Goal: Task Accomplishment & Management: Complete application form

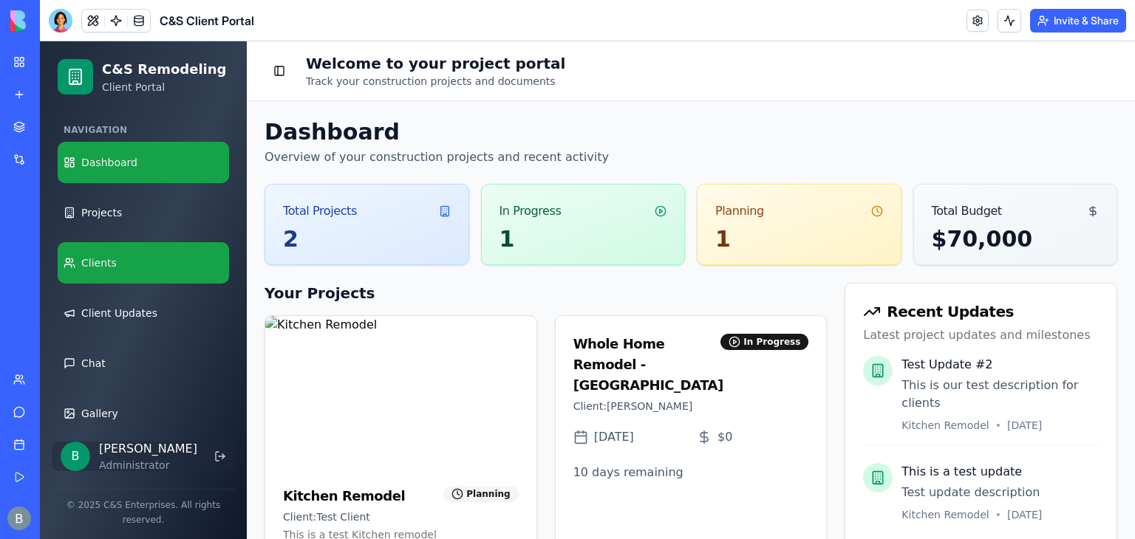
click at [138, 255] on link "Clients" at bounding box center [143, 262] width 171 height 41
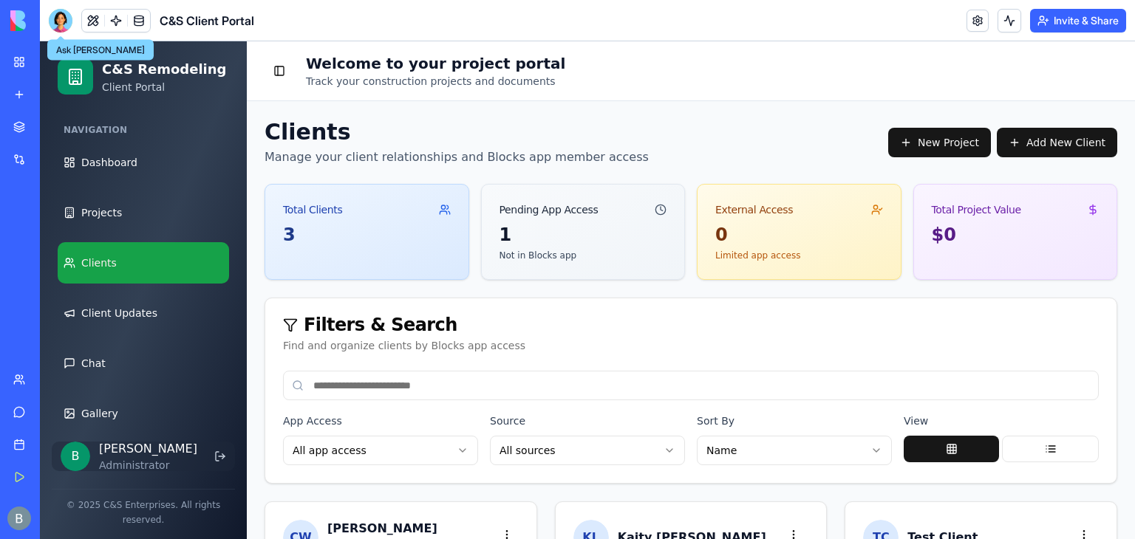
drag, startPoint x: 64, startPoint y: 27, endPoint x: 65, endPoint y: 45, distance: 18.5
click at [64, 27] on div at bounding box center [61, 21] width 24 height 24
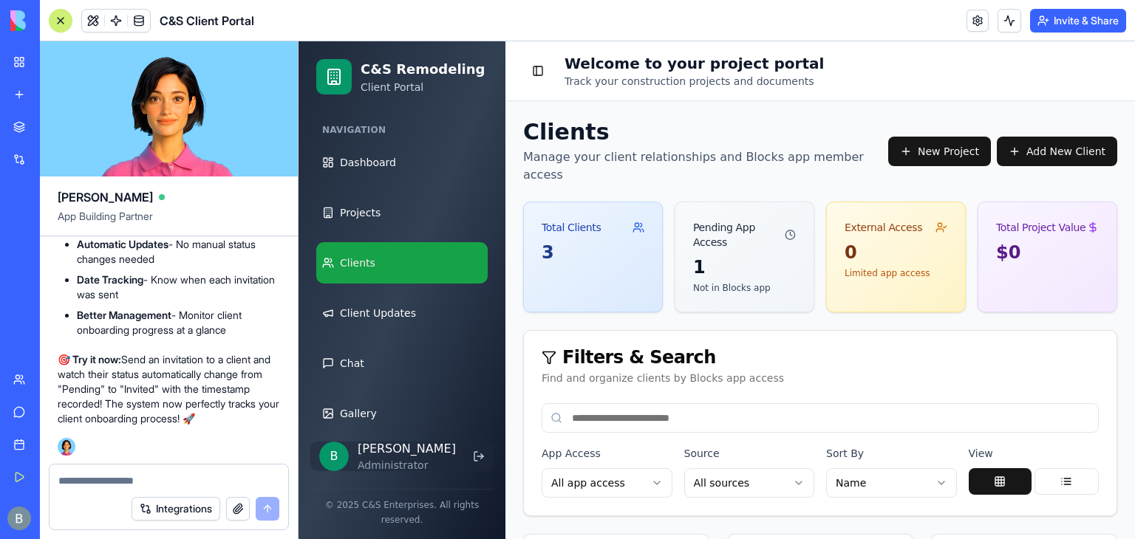
click at [120, 488] on div "Integrations" at bounding box center [169, 508] width 239 height 41
click at [125, 471] on div at bounding box center [169, 477] width 239 height 24
click at [118, 477] on textarea at bounding box center [168, 481] width 221 height 15
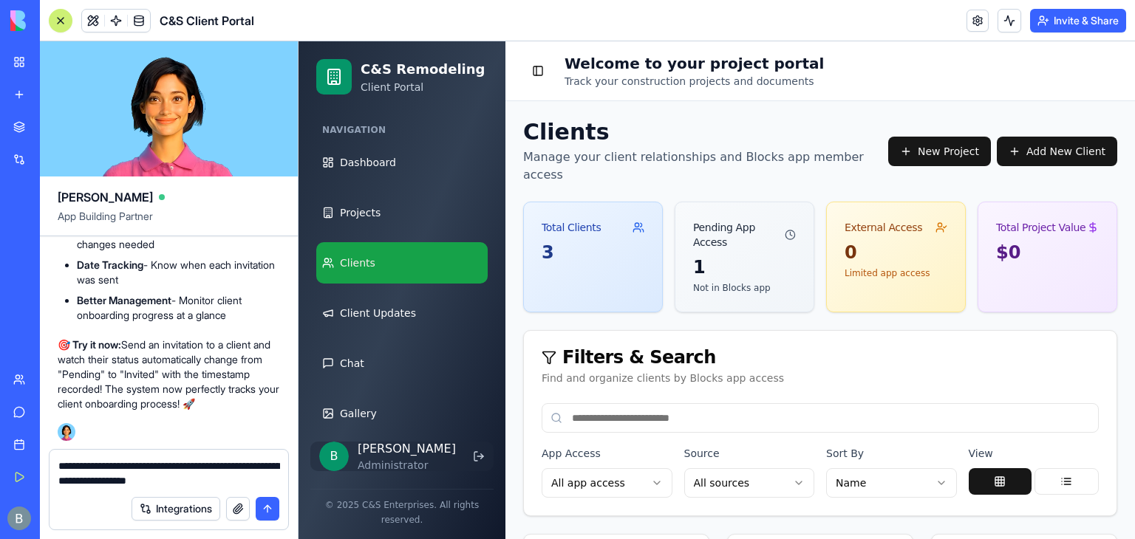
type textarea "**********"
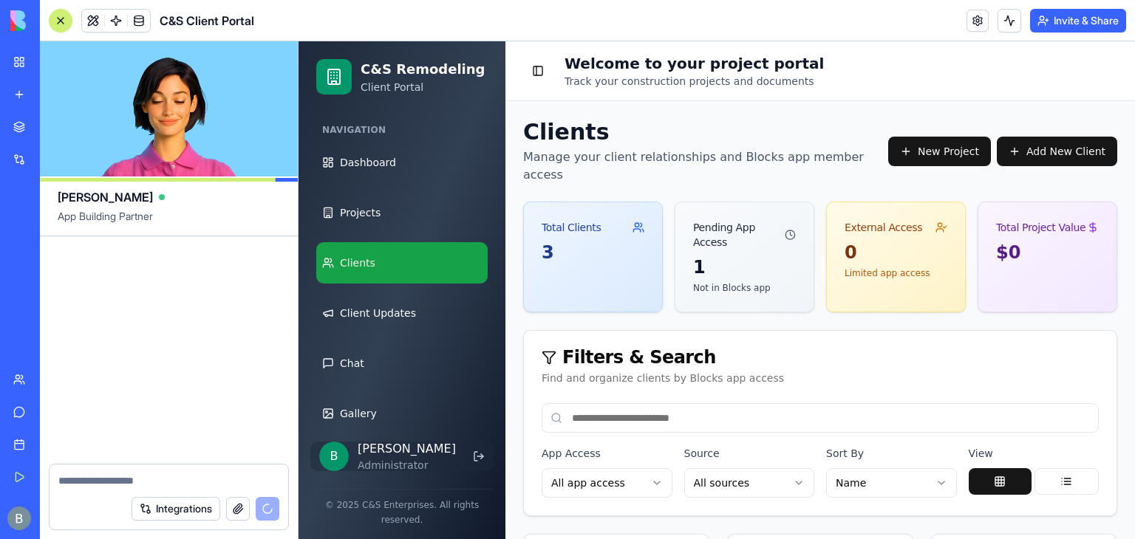
scroll to position [121101, 0]
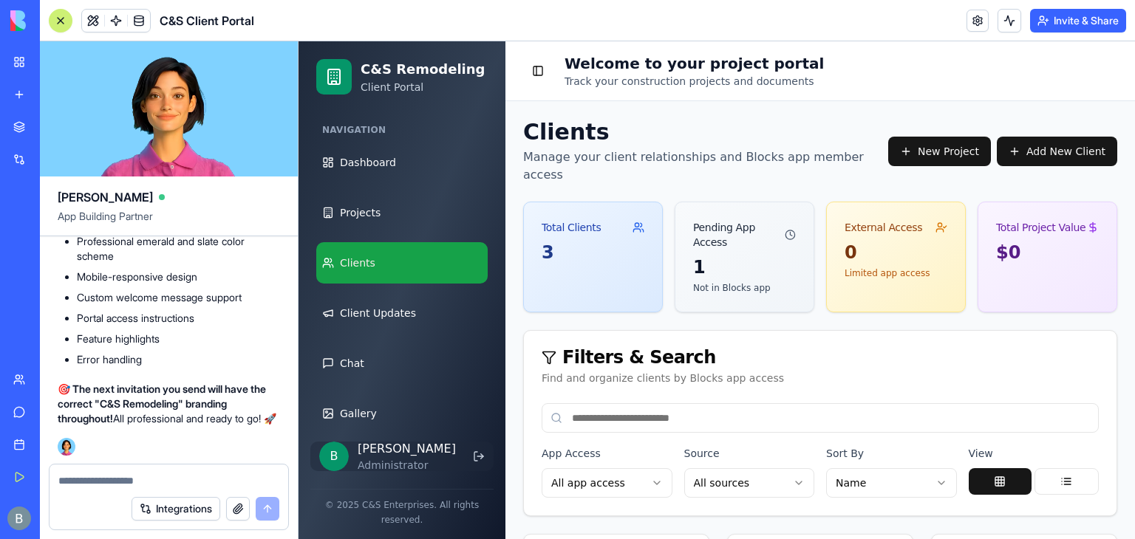
click at [174, 484] on textarea at bounding box center [169, 481] width 222 height 15
paste textarea "*"
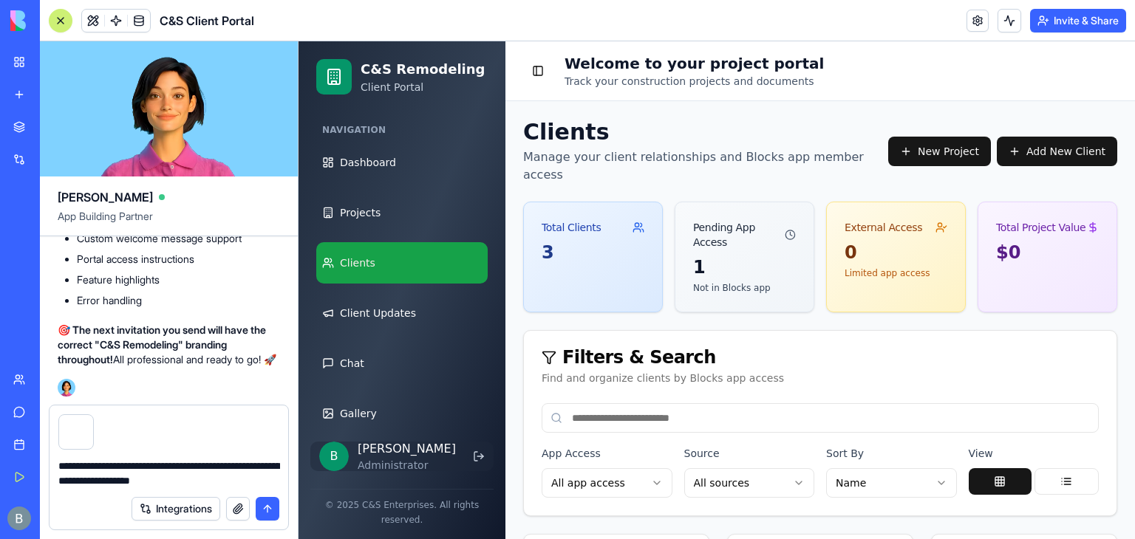
type textarea "**********"
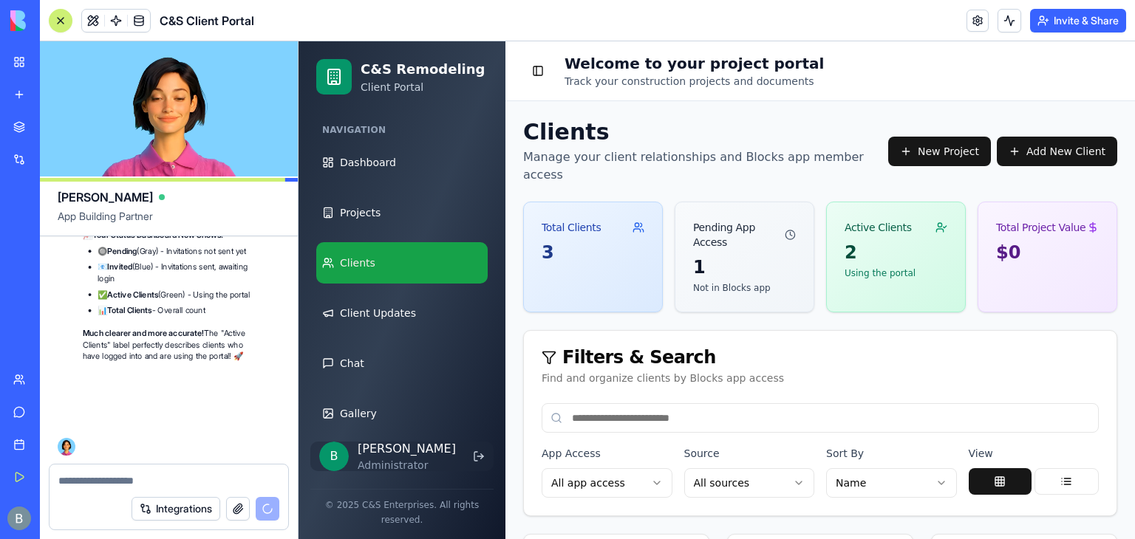
scroll to position [122020, 0]
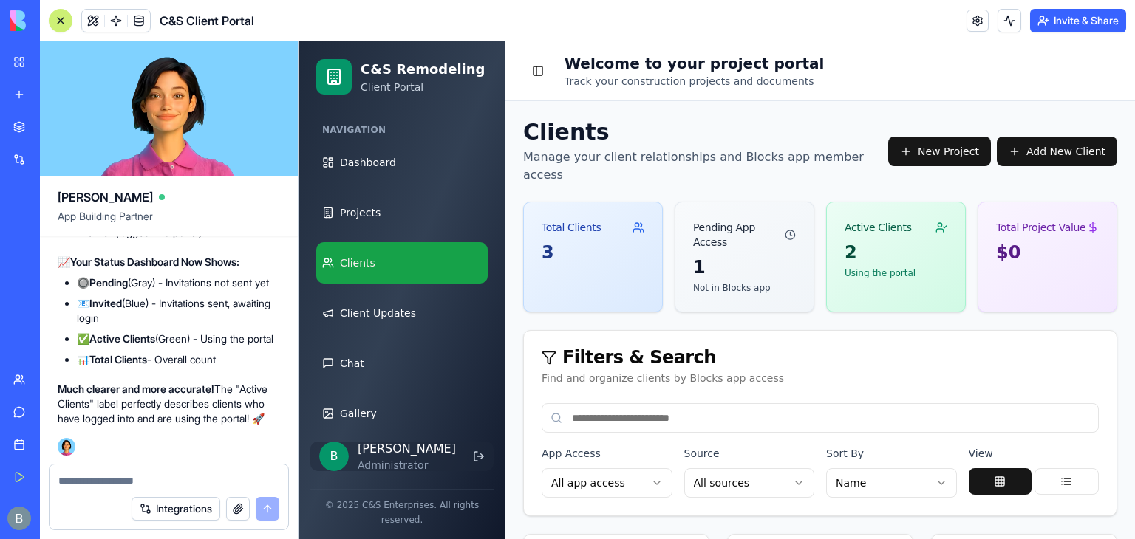
click at [177, 483] on textarea at bounding box center [169, 481] width 222 height 15
click at [225, 479] on textarea "**********" at bounding box center [169, 481] width 222 height 15
paste textarea "**********"
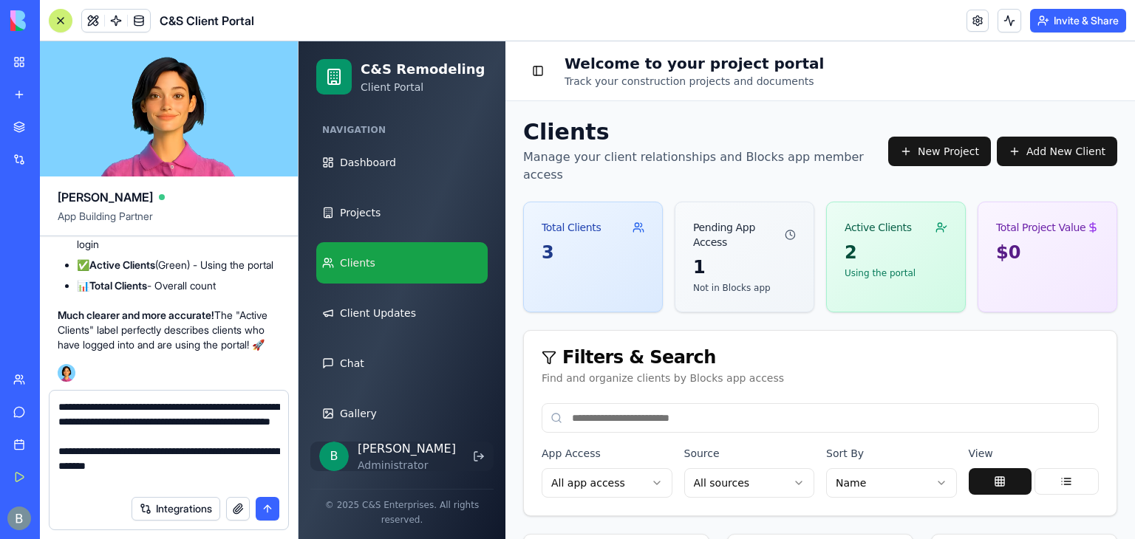
type textarea "**********"
click at [237, 511] on button "button" at bounding box center [238, 509] width 24 height 24
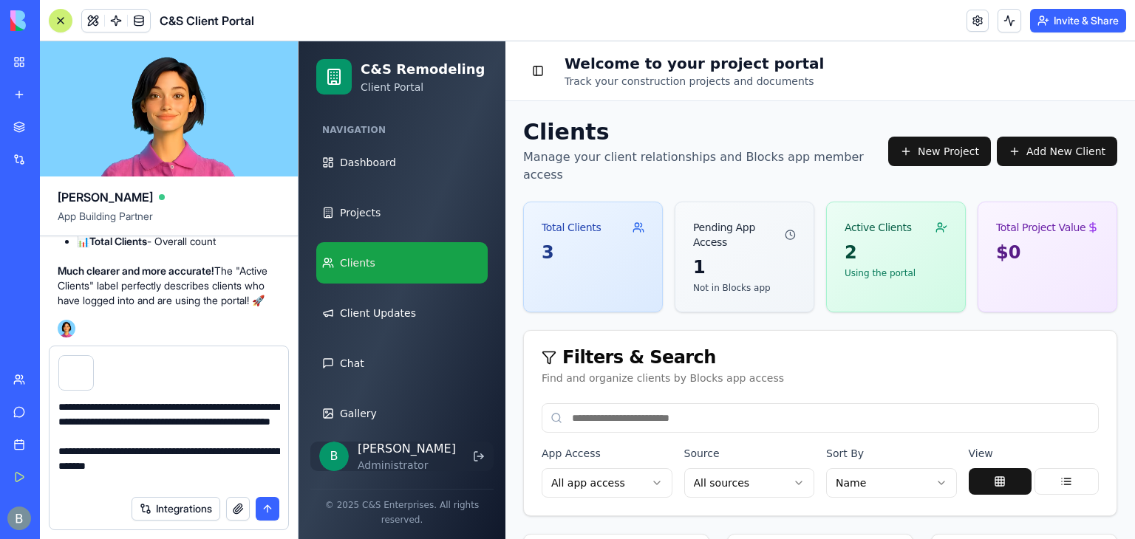
click at [265, 510] on button "submit" at bounding box center [268, 509] width 24 height 24
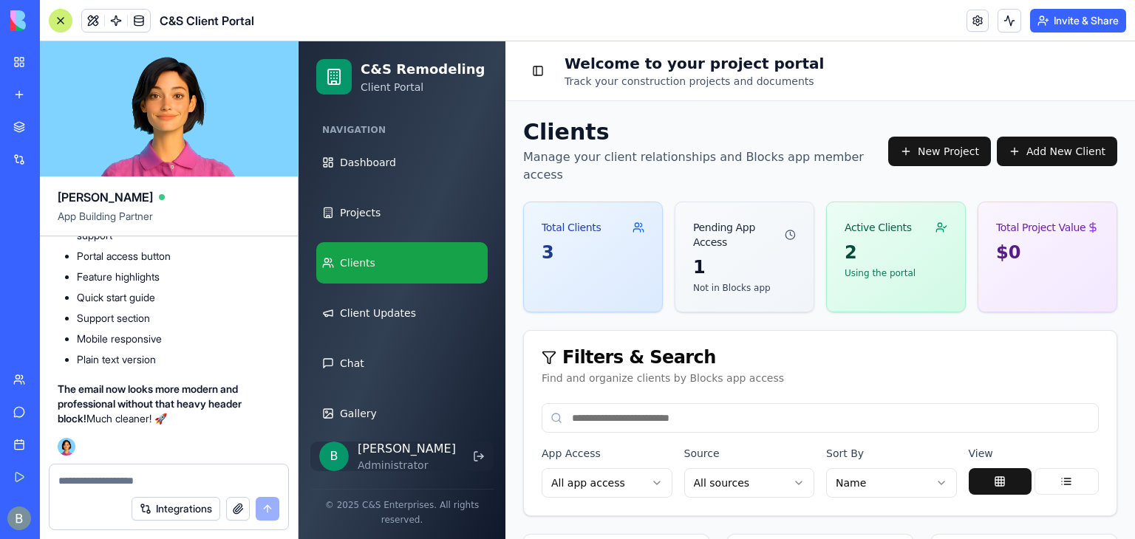
scroll to position [123134, 0]
click at [160, 481] on textarea at bounding box center [169, 481] width 222 height 15
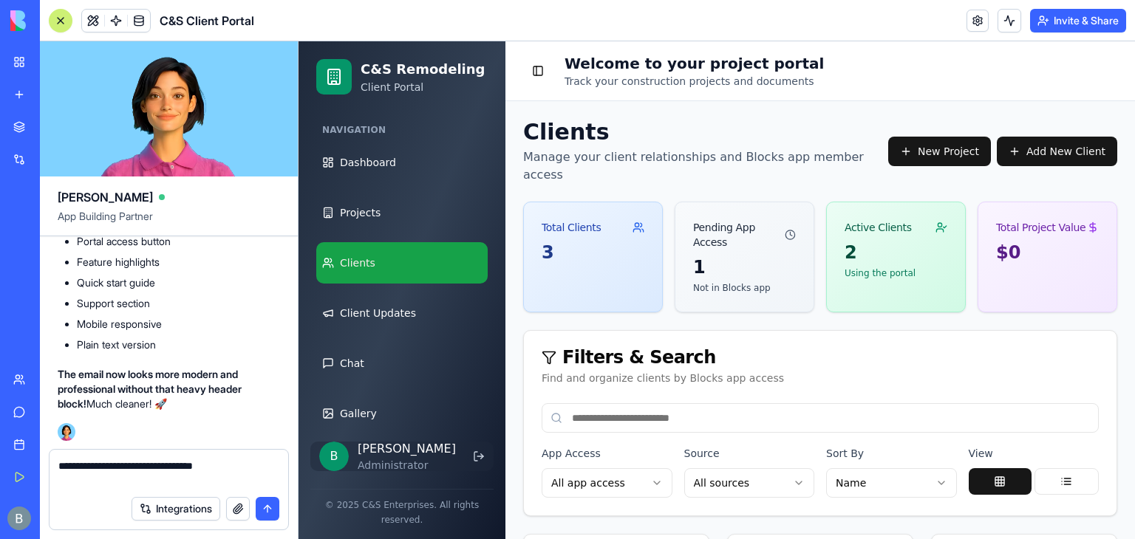
paste textarea "**********"
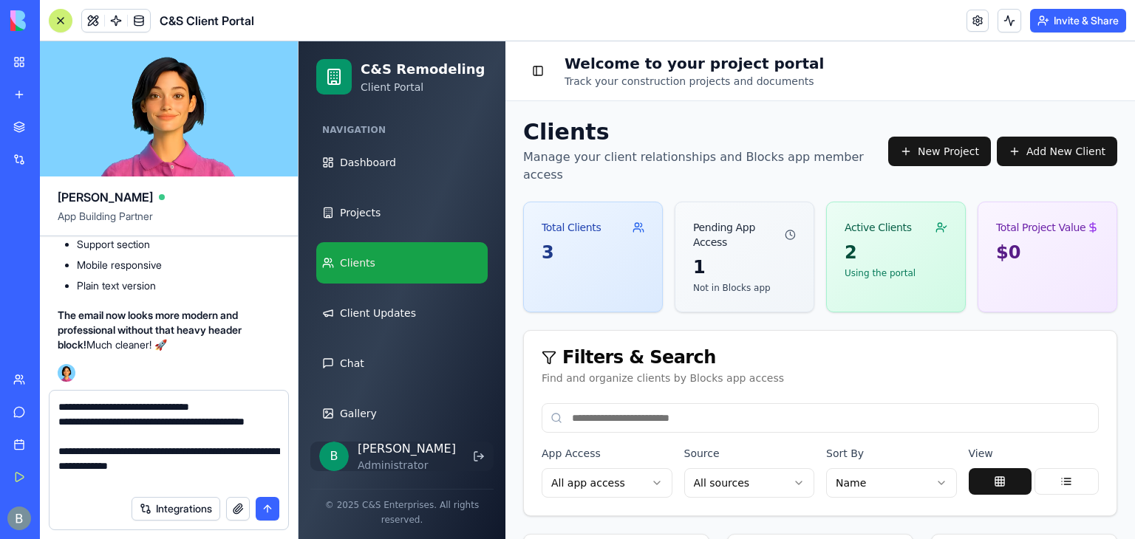
type textarea "**********"
click at [242, 511] on button "button" at bounding box center [238, 509] width 24 height 24
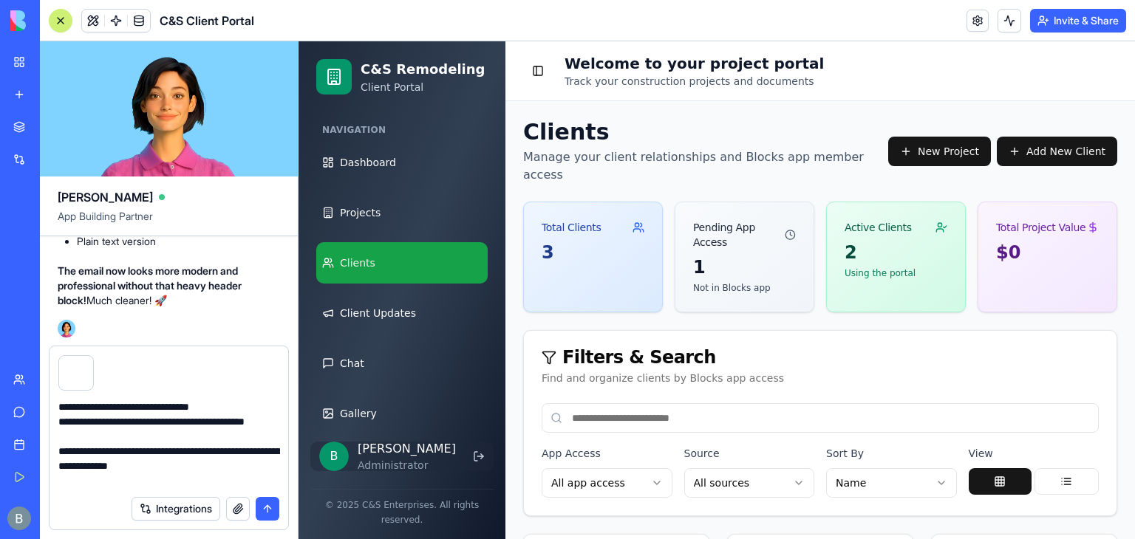
click at [273, 510] on button "submit" at bounding box center [268, 509] width 24 height 24
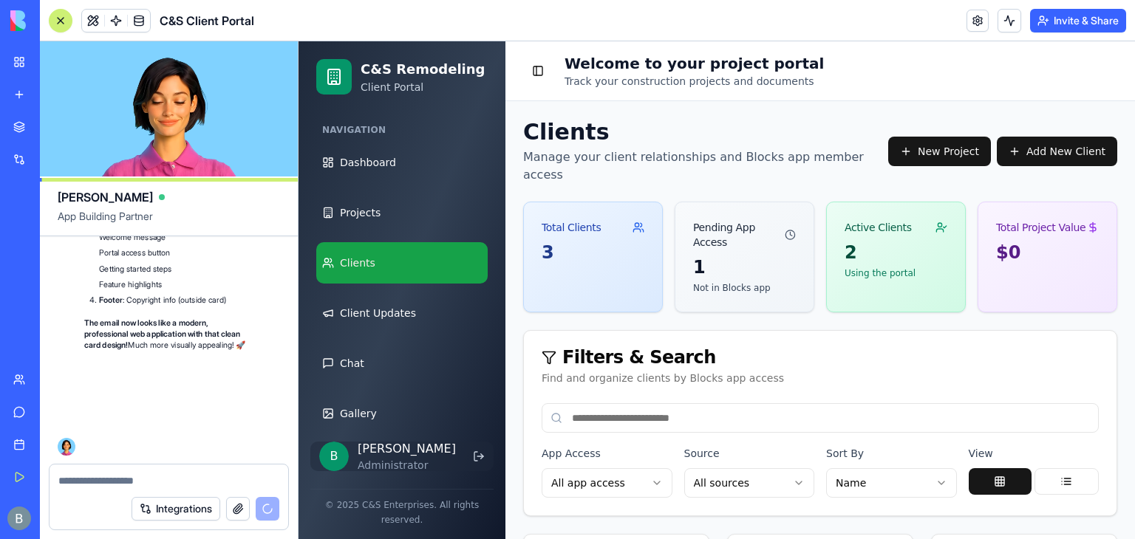
scroll to position [124172, 0]
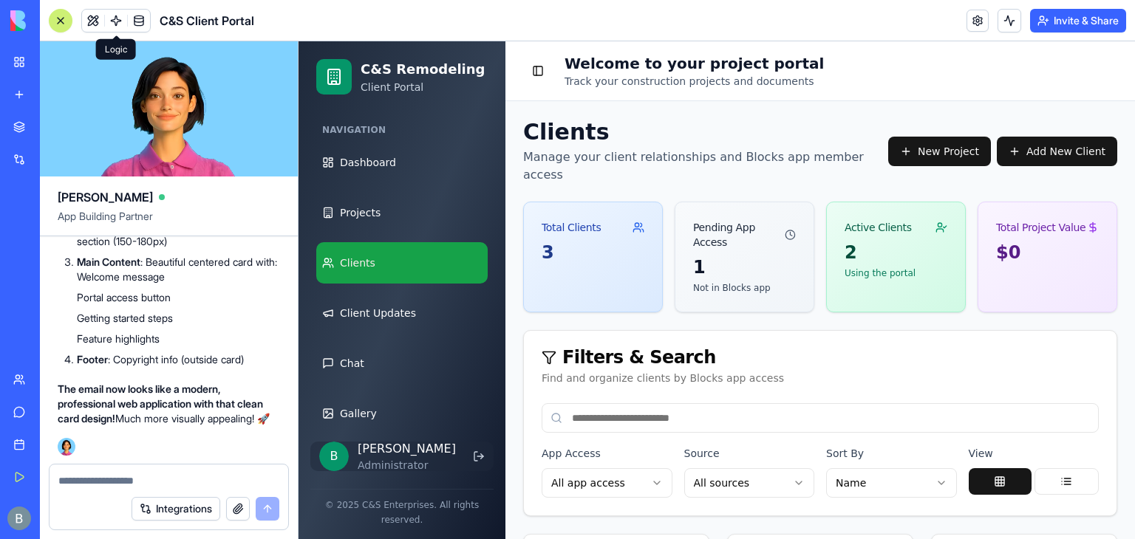
click at [134, 480] on textarea at bounding box center [169, 481] width 222 height 15
paste textarea "**********"
type textarea "**********"
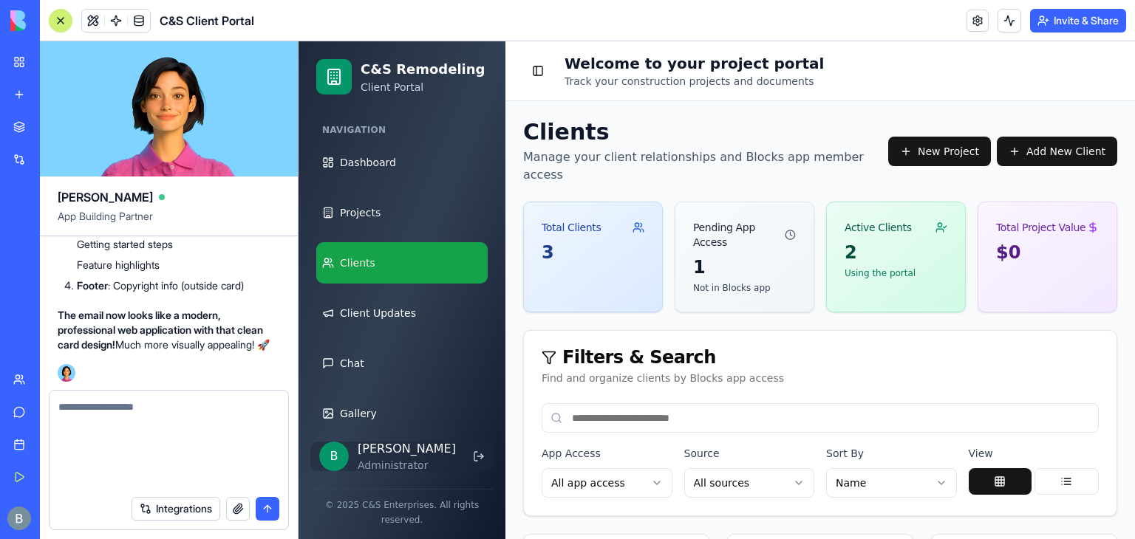
scroll to position [0, 0]
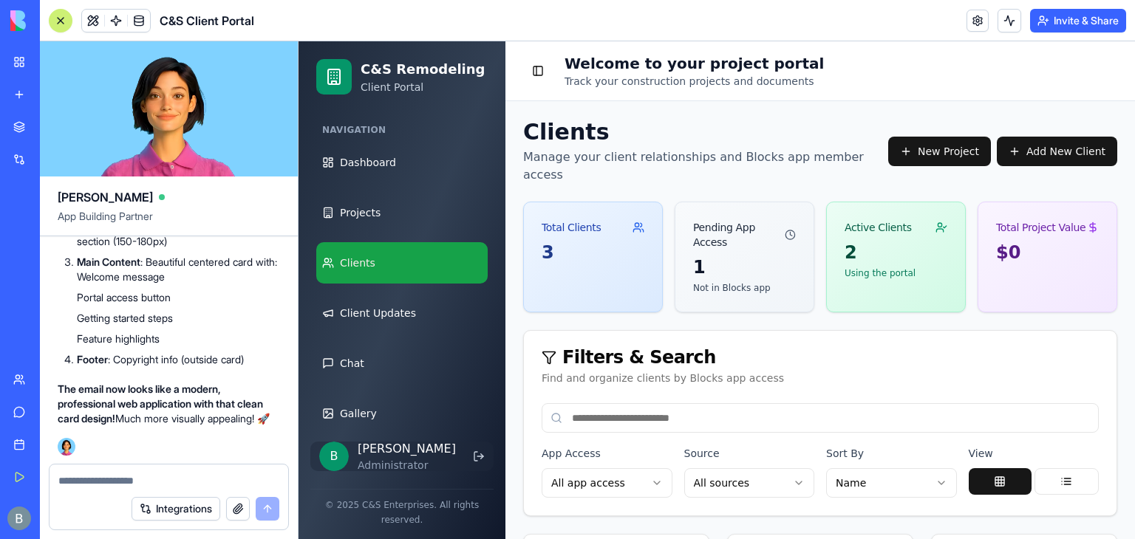
paste textarea "**********"
type textarea "**********"
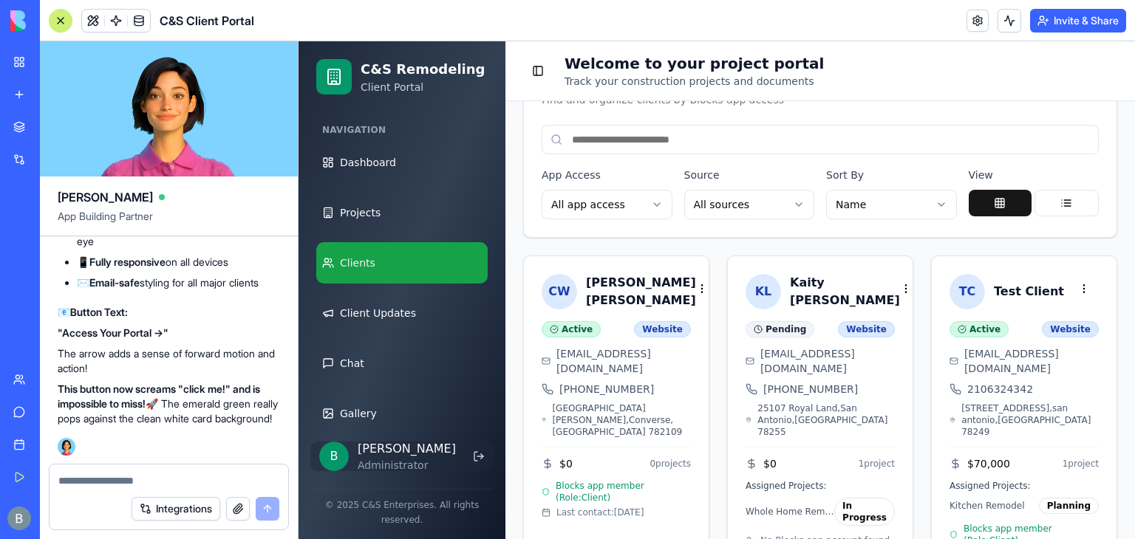
scroll to position [290, 0]
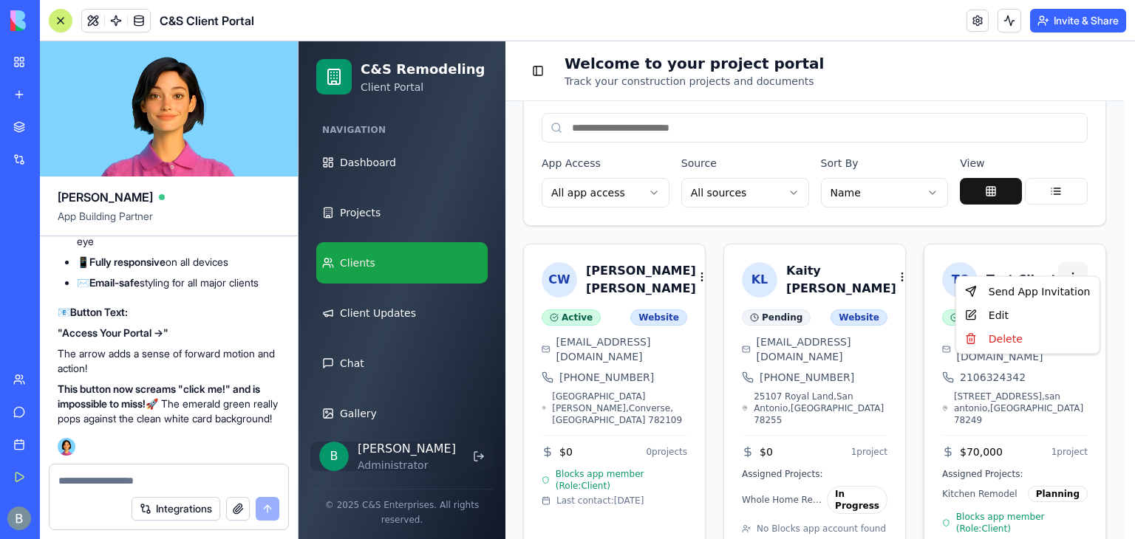
click at [1076, 257] on html "C&S Remodeling Client Portal Navigation Dashboard Projects Clients Client Updat…" at bounding box center [717, 168] width 837 height 835
click at [1051, 293] on div "Send App Invitation" at bounding box center [1027, 292] width 137 height 24
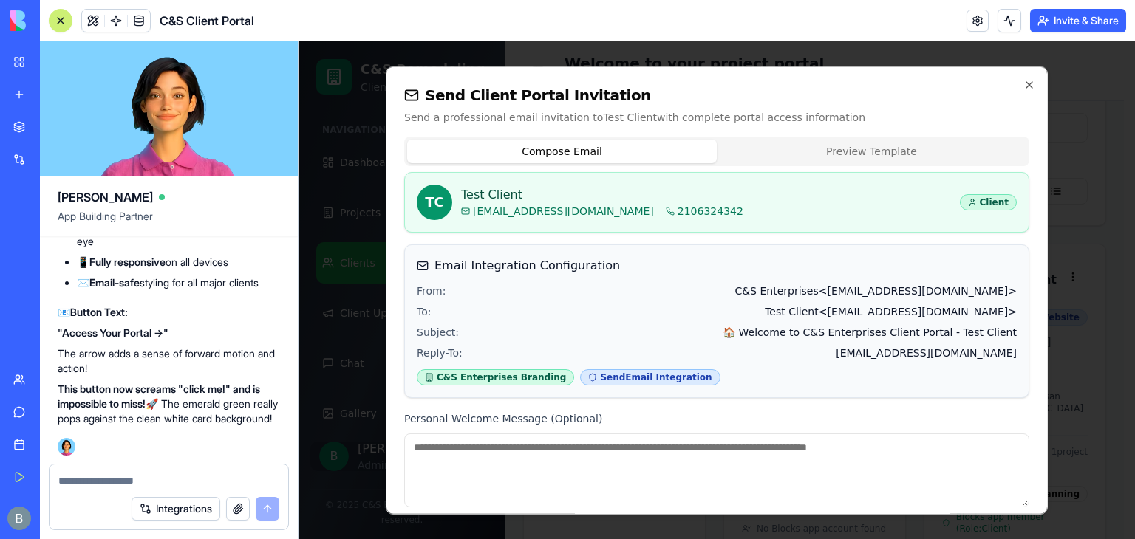
click at [808, 153] on button "Preview Template" at bounding box center [872, 152] width 310 height 24
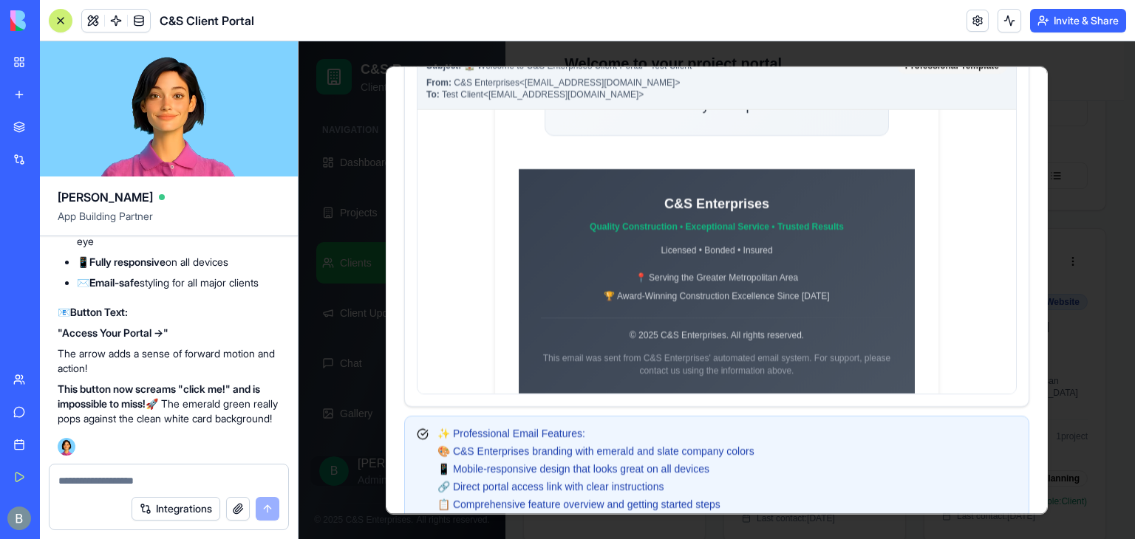
scroll to position [0, 0]
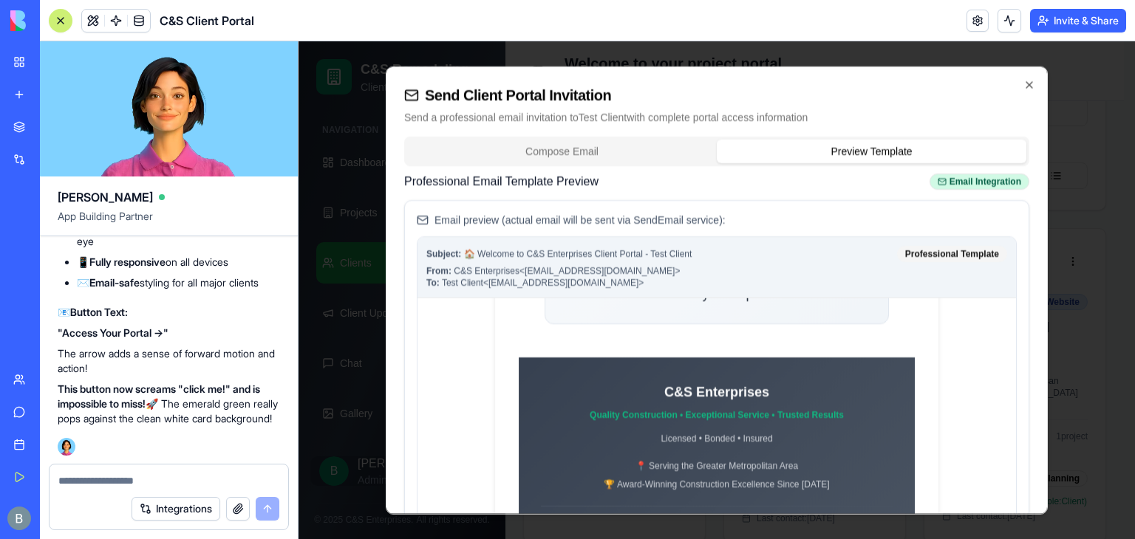
click at [551, 146] on button "Compose Email" at bounding box center [562, 152] width 310 height 24
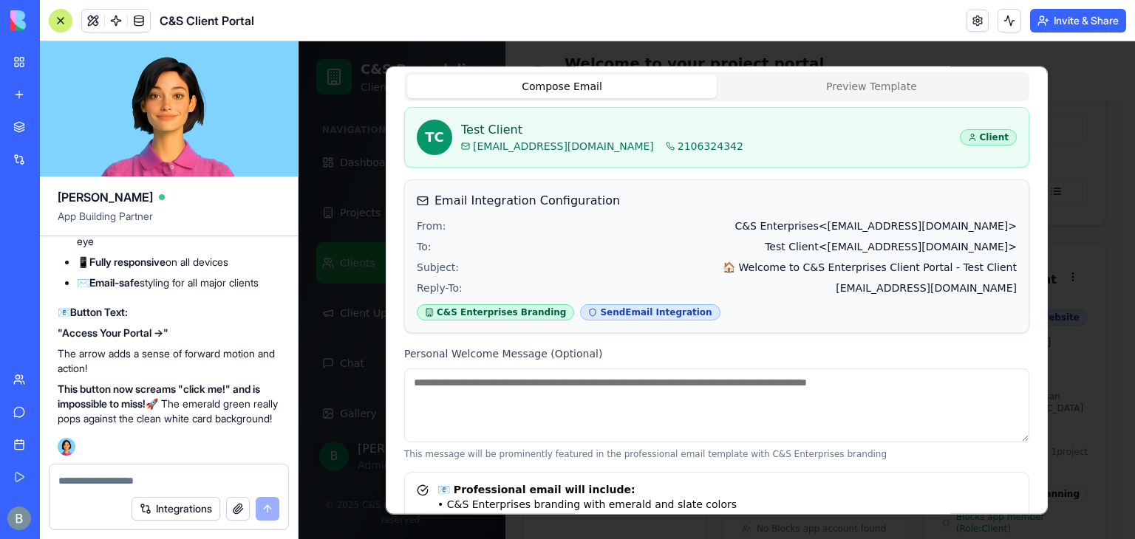
scroll to position [236, 0]
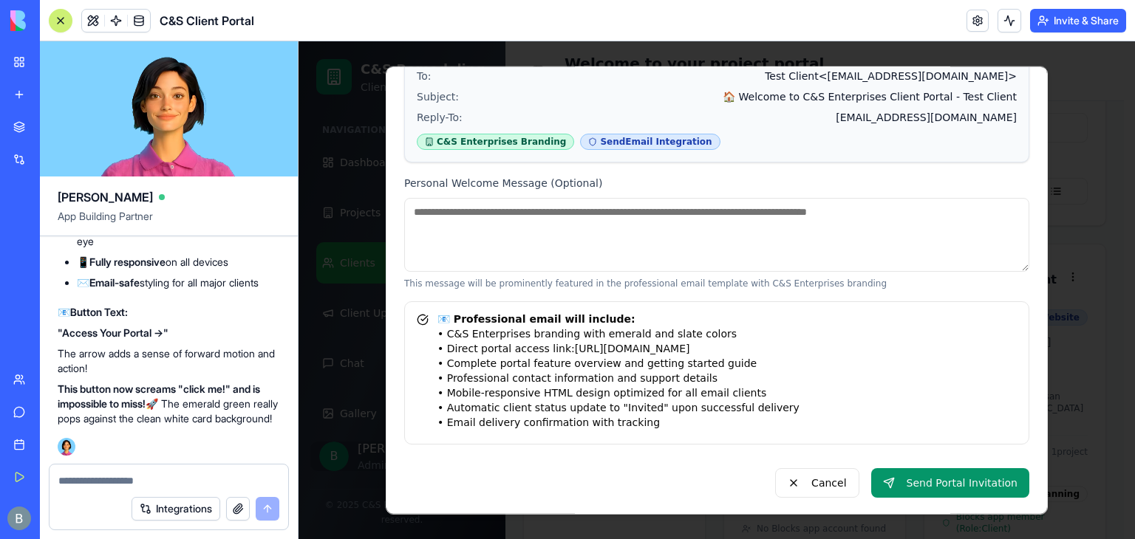
click at [840, 251] on textarea at bounding box center [716, 235] width 625 height 74
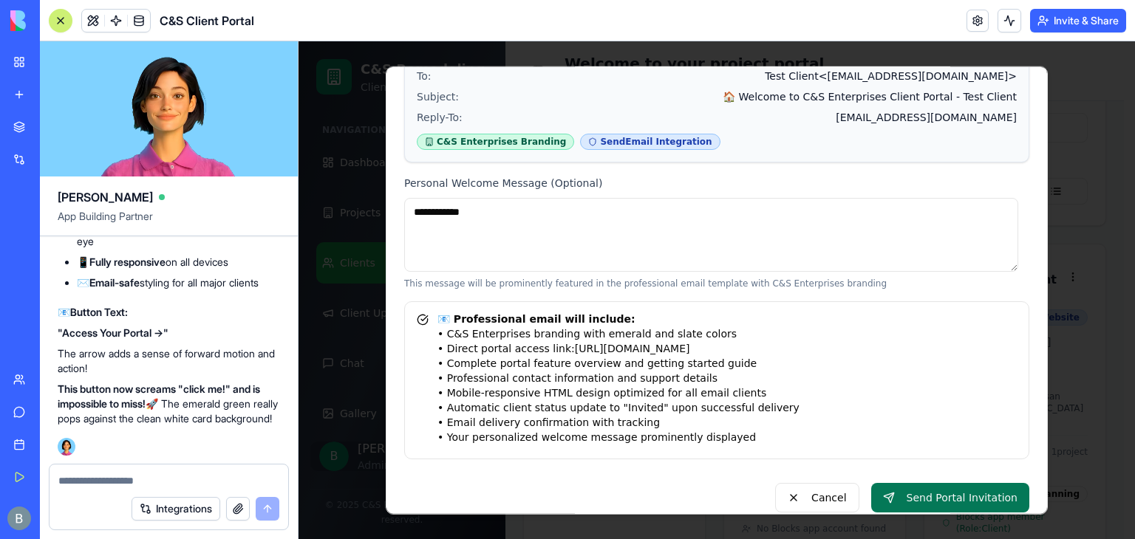
type textarea "**********"
click at [940, 491] on button "Send Portal Invitation" at bounding box center [950, 498] width 158 height 30
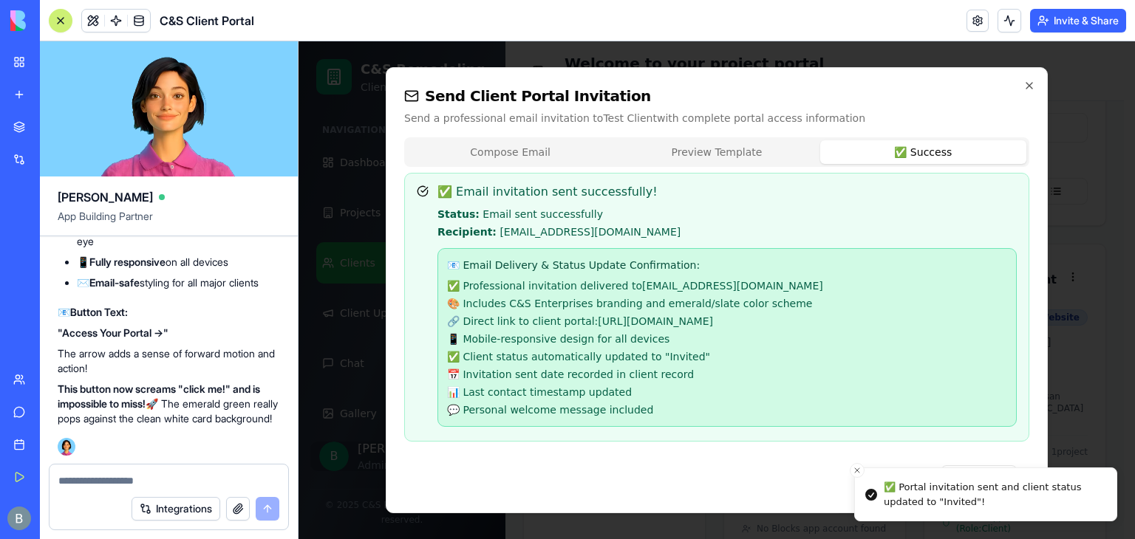
scroll to position [276, 0]
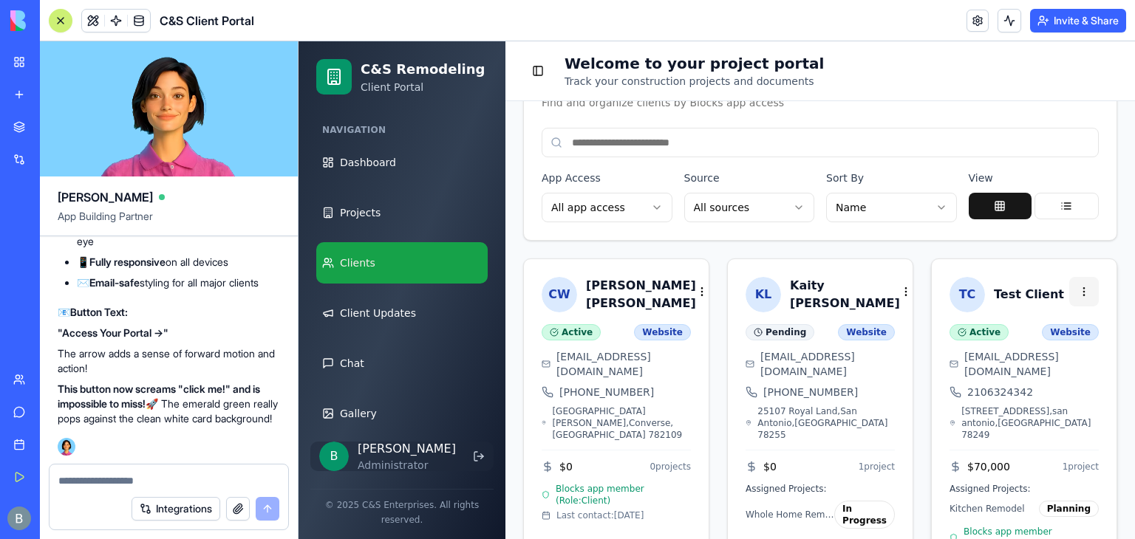
click at [1077, 267] on html "C&S Remodeling Client Portal Navigation Dashboard Projects Clients Client Updat…" at bounding box center [717, 183] width 837 height 835
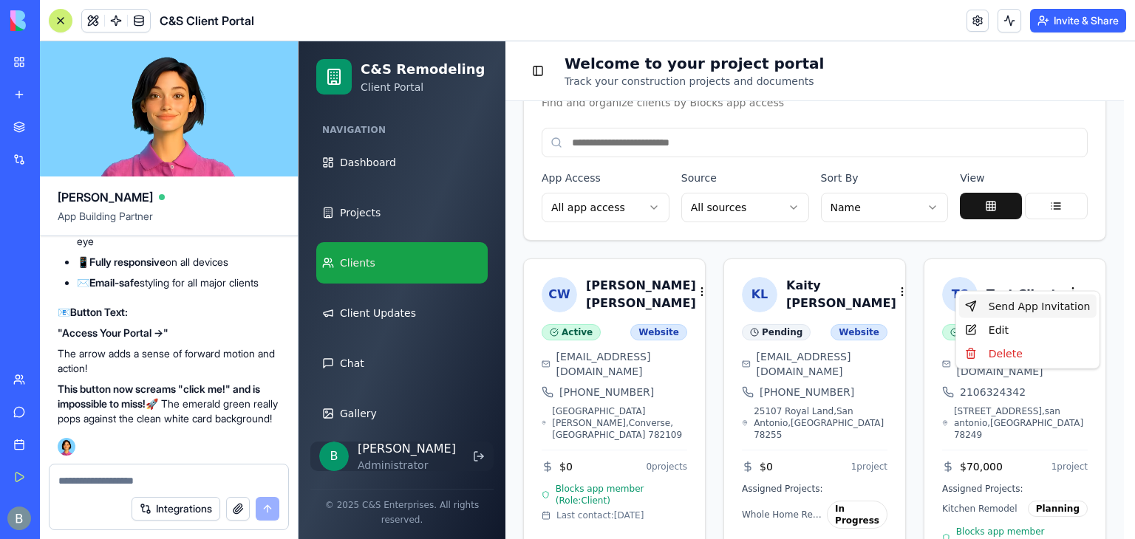
click at [1027, 300] on div "Send App Invitation" at bounding box center [1027, 307] width 137 height 24
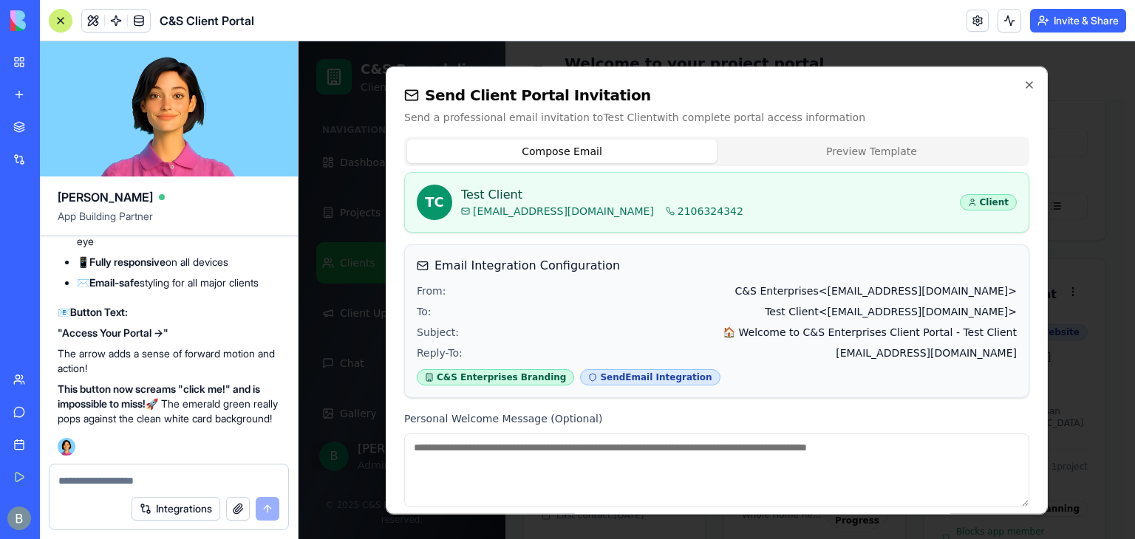
click at [939, 150] on button "Preview Template" at bounding box center [872, 152] width 310 height 24
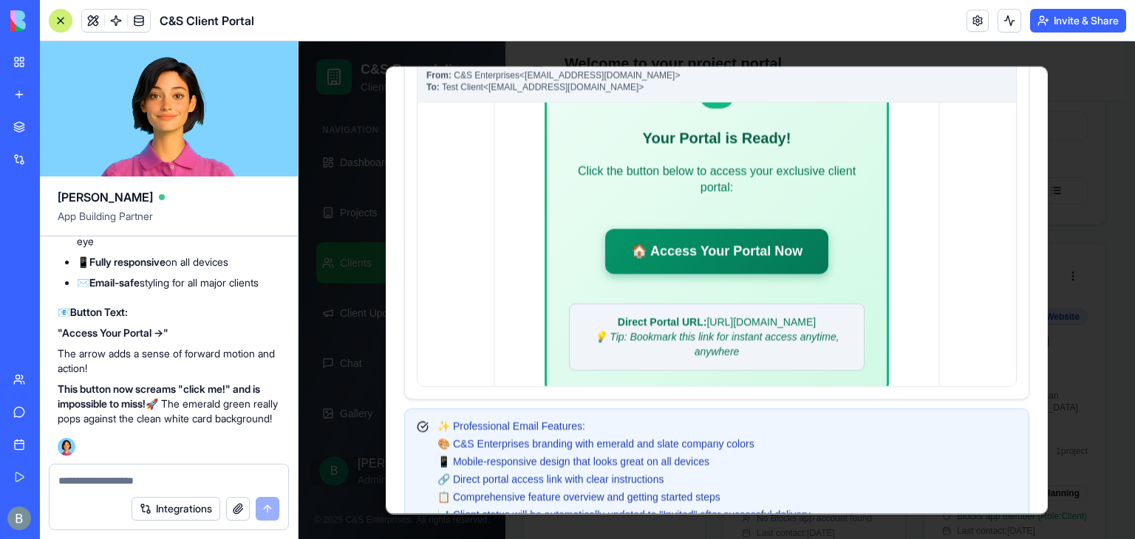
scroll to position [424, 0]
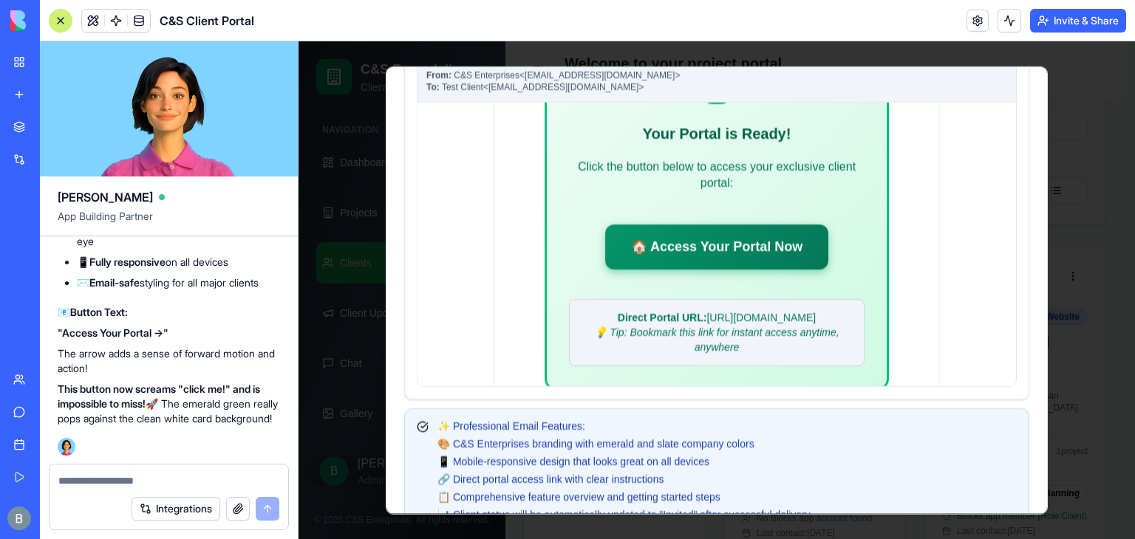
click at [1007, 189] on div "Email preview (actual email will be sent via SendEmail service): Subject: 🏠 Wel…" at bounding box center [717, 201] width 624 height 394
click at [215, 475] on textarea at bounding box center [169, 481] width 222 height 15
click at [233, 515] on button "button" at bounding box center [238, 509] width 24 height 24
click at [231, 505] on button "button" at bounding box center [238, 509] width 24 height 24
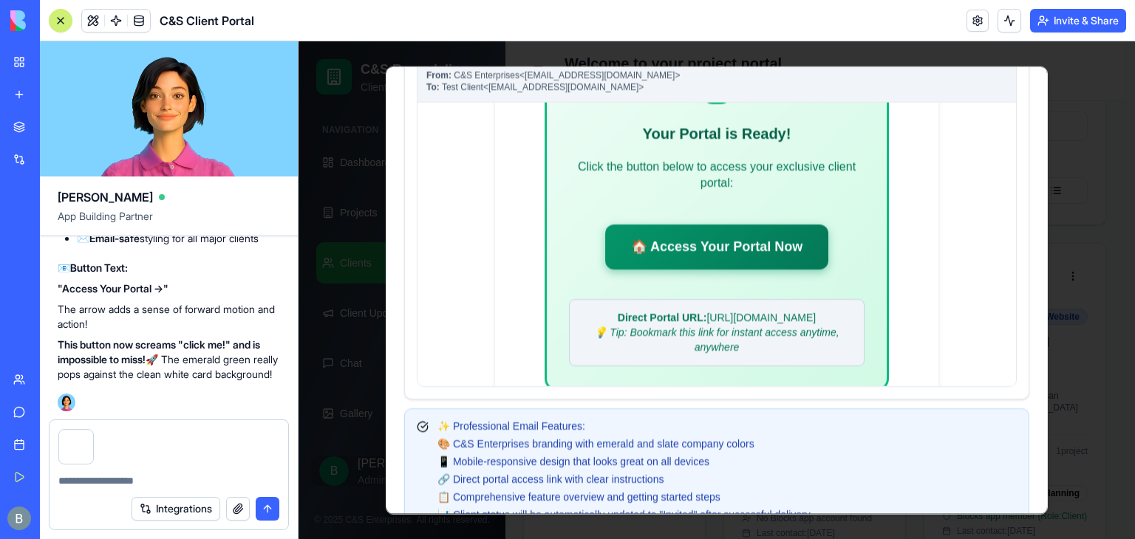
click at [163, 483] on textarea at bounding box center [169, 481] width 222 height 15
type textarea "**********"
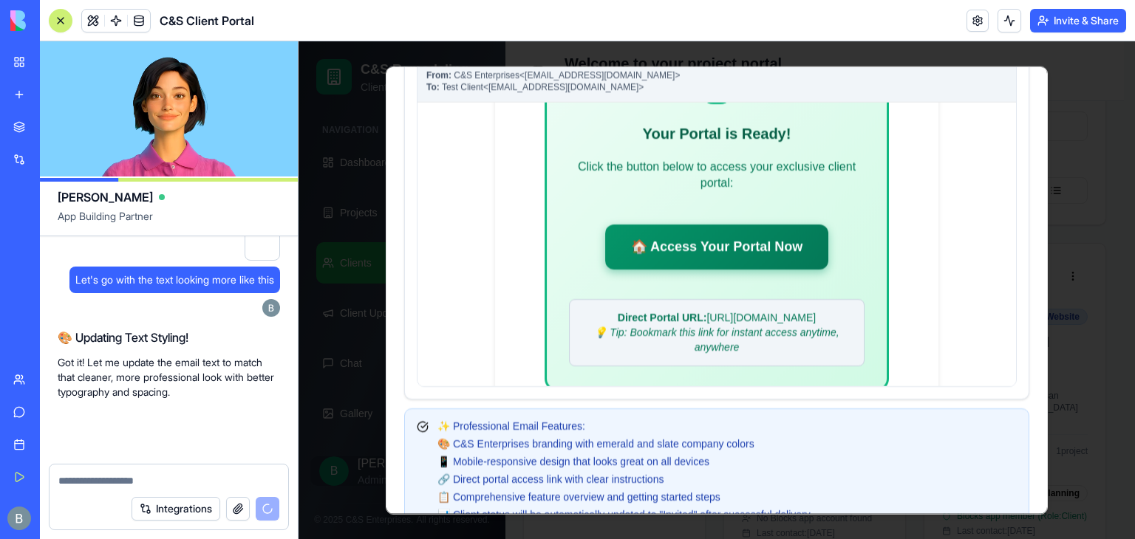
scroll to position [125470, 0]
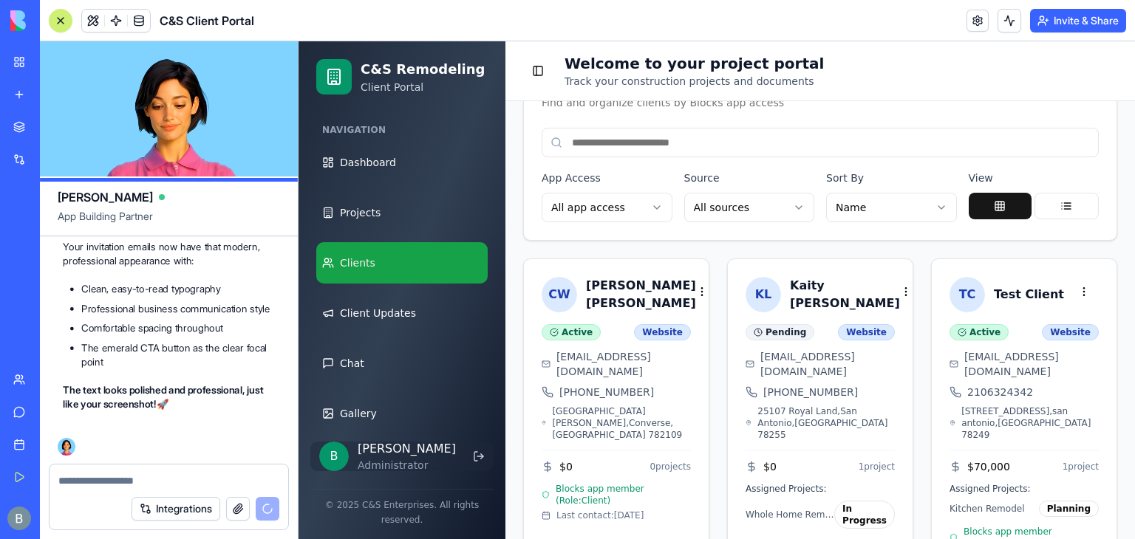
scroll to position [126158, 0]
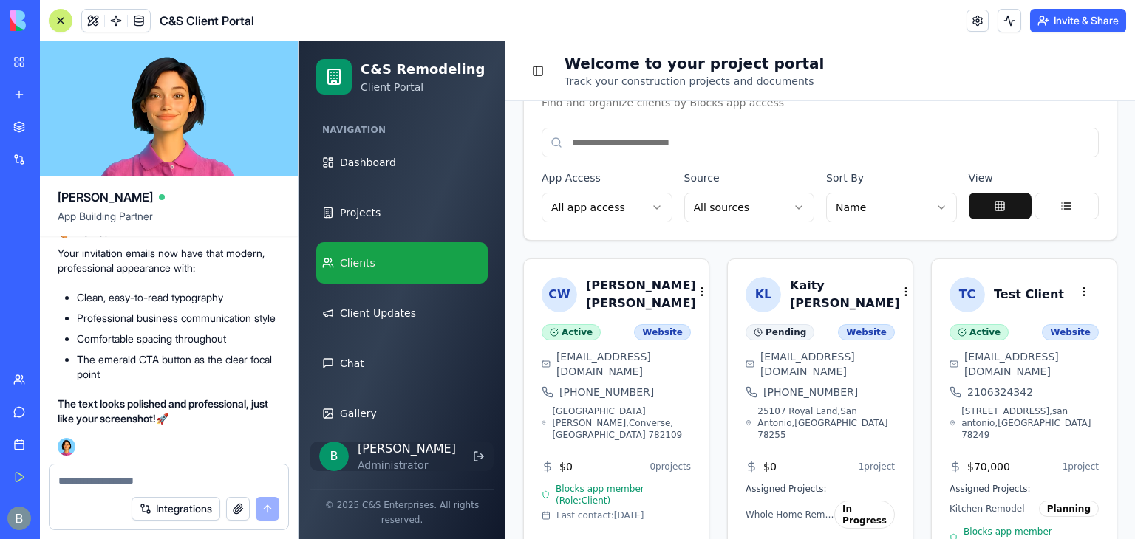
click at [163, 483] on textarea at bounding box center [168, 481] width 221 height 15
type textarea "**********"
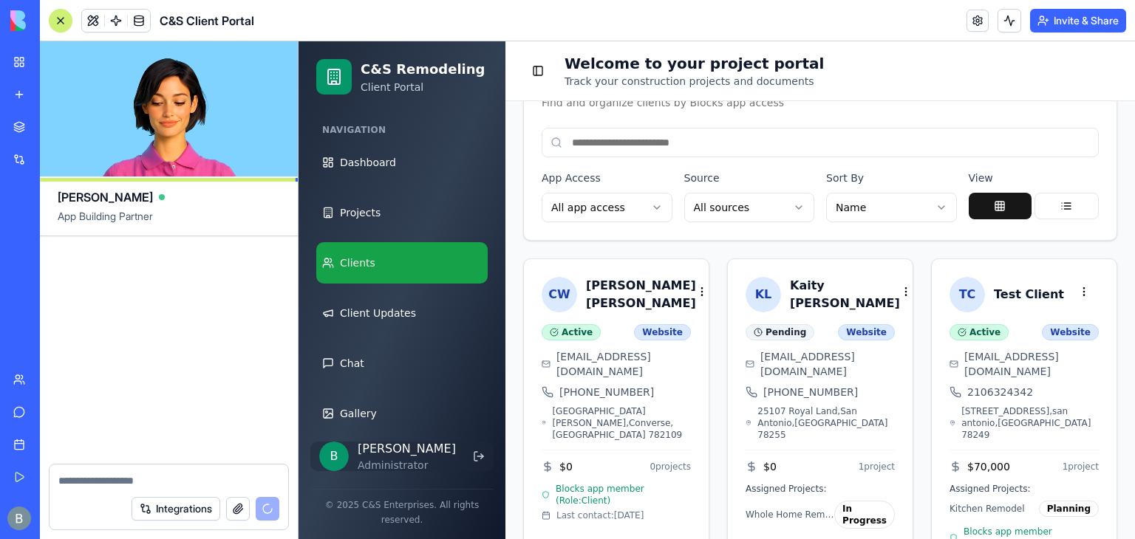
scroll to position [126481, 0]
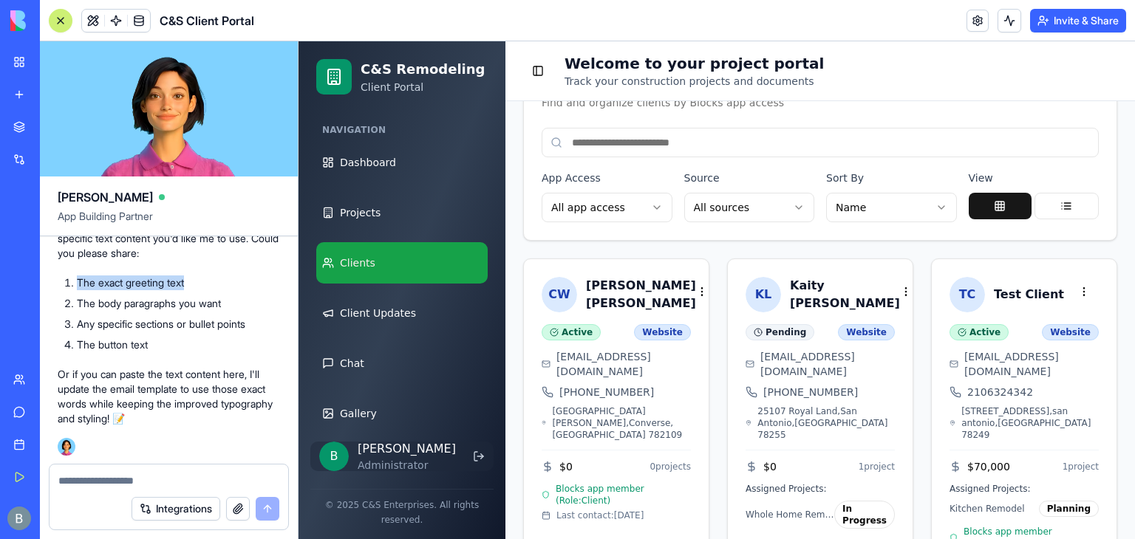
drag, startPoint x: 200, startPoint y: 279, endPoint x: 78, endPoint y: 275, distance: 122.0
click at [78, 276] on li "The exact greeting text" at bounding box center [178, 283] width 203 height 15
copy li "The exact greeting text"
click at [144, 476] on textarea at bounding box center [169, 481] width 222 height 15
paste textarea "**********"
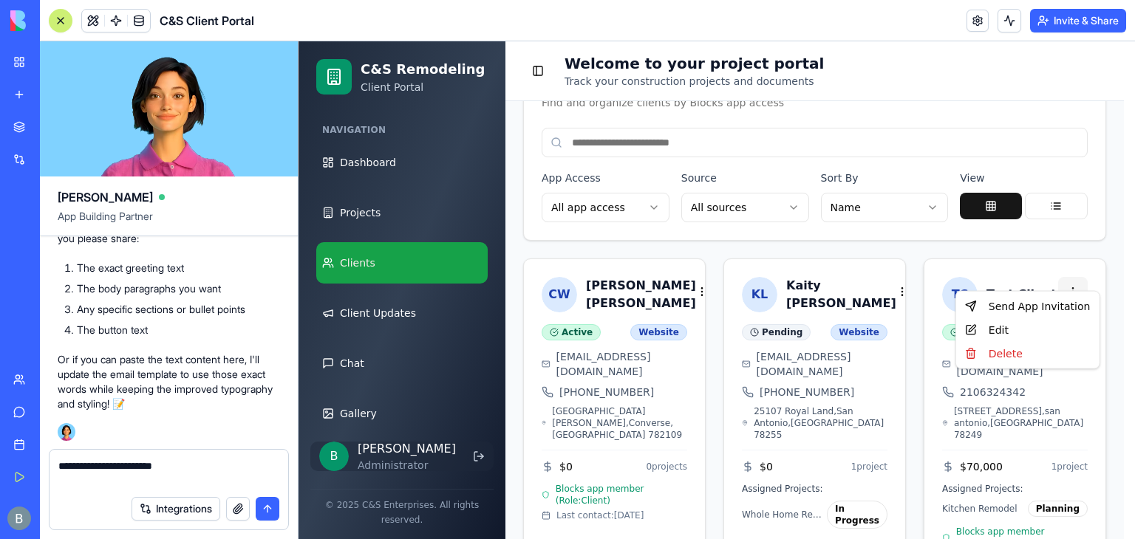
click at [1069, 283] on html "C&S Remodeling Client Portal Navigation Dashboard Projects Clients Client Updat…" at bounding box center [717, 183] width 837 height 835
click at [1033, 309] on div "Send App Invitation" at bounding box center [1027, 307] width 137 height 24
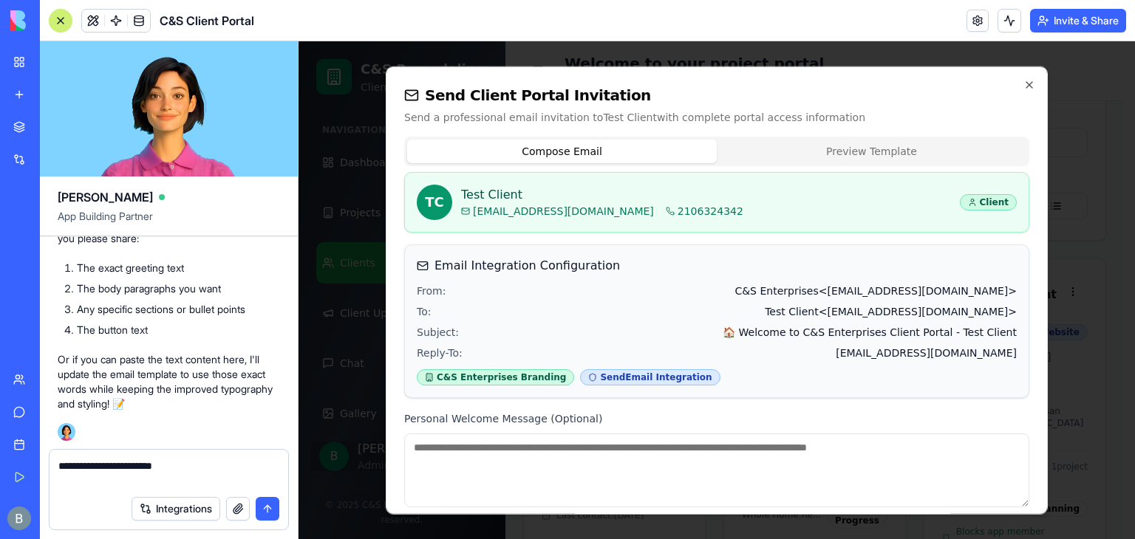
click at [831, 160] on button "Preview Template" at bounding box center [872, 152] width 310 height 24
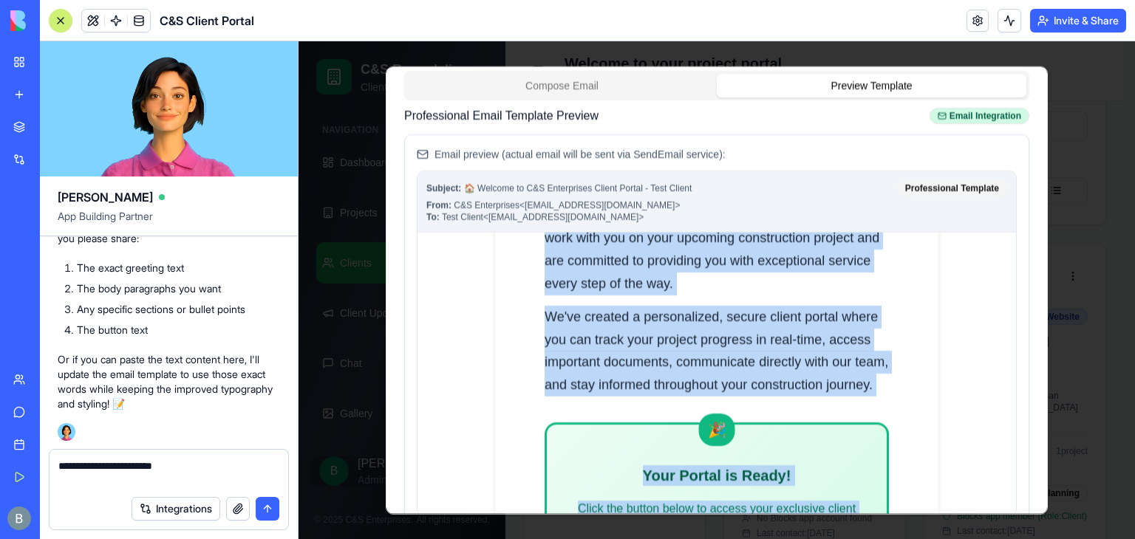
scroll to position [275, 0]
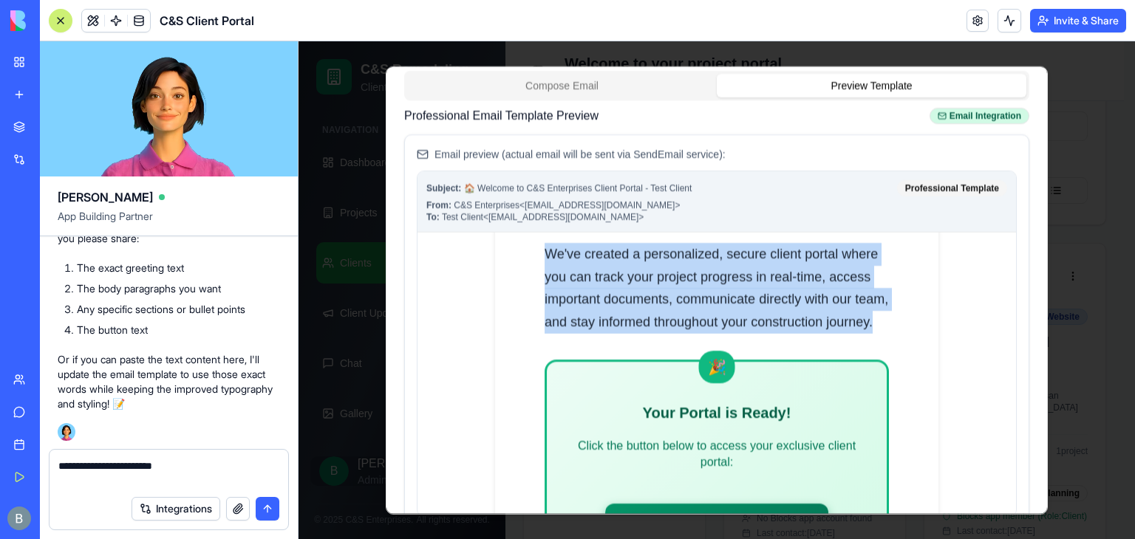
drag, startPoint x: 532, startPoint y: 373, endPoint x: 765, endPoint y: 344, distance: 234.7
copy div "Welcome to the C&S Enterprises family! We're thrilled to work with you on your …"
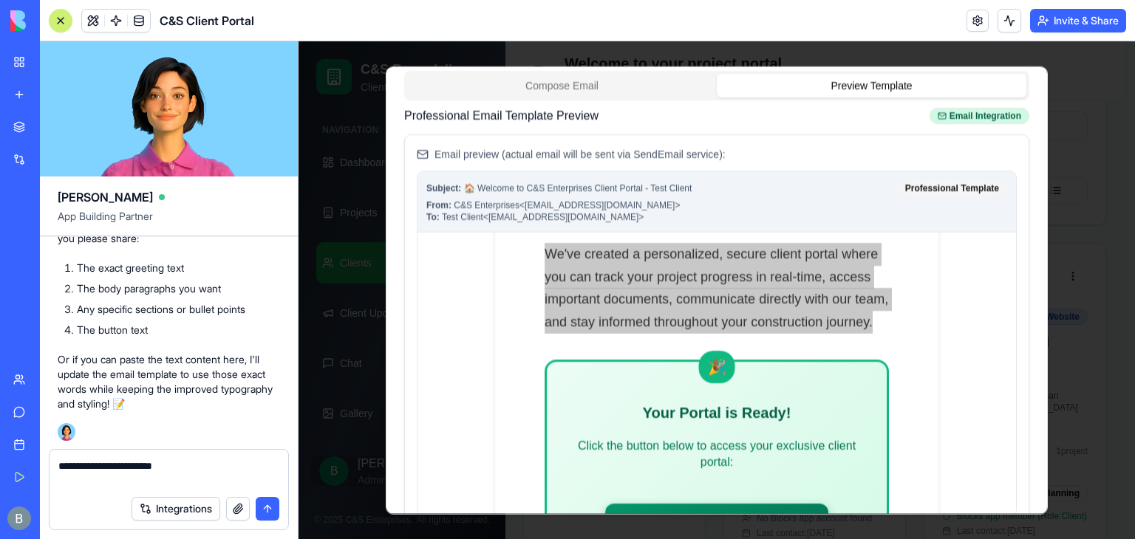
click at [175, 474] on textarea "**********" at bounding box center [169, 474] width 222 height 30
click at [188, 471] on textarea "**********" at bounding box center [169, 474] width 222 height 30
click at [189, 480] on textarea "**********" at bounding box center [169, 474] width 222 height 30
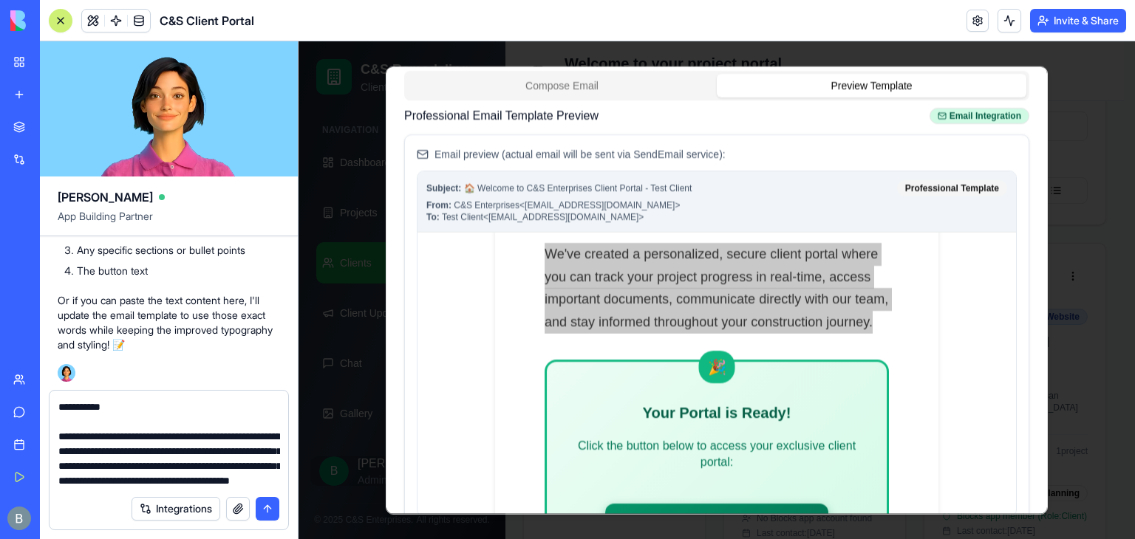
click at [98, 486] on textarea "**********" at bounding box center [169, 444] width 222 height 89
type textarea "**********"
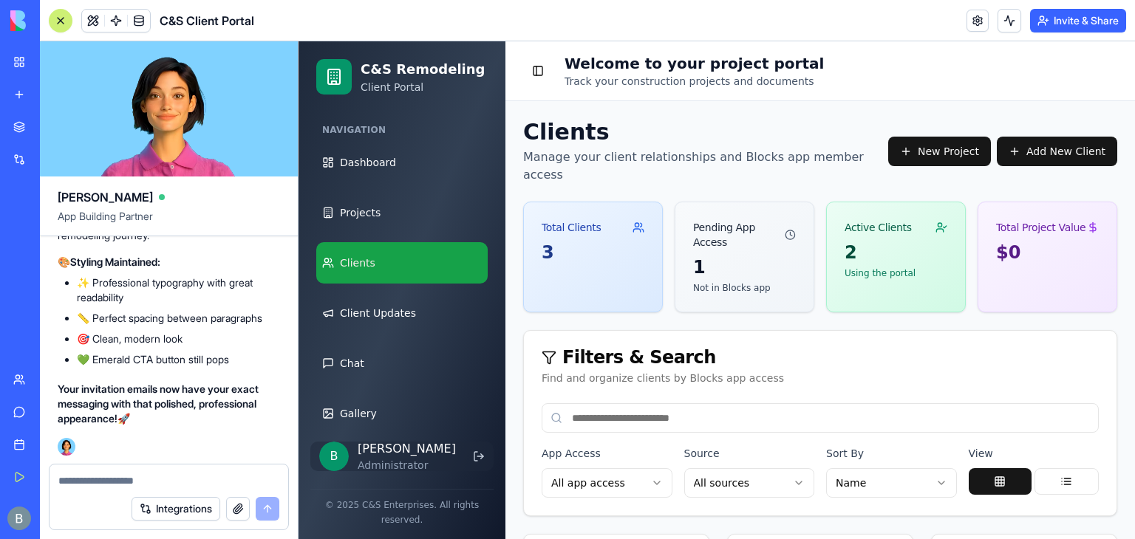
scroll to position [290, 0]
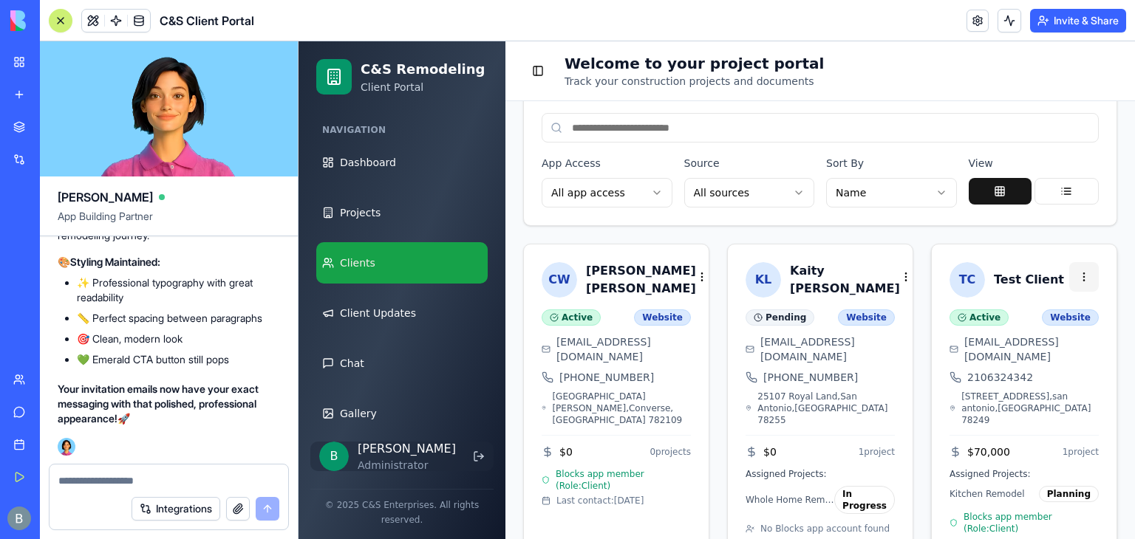
click at [1077, 254] on html "C&S Remodeling Client Portal Navigation Dashboard Projects Clients Client Updat…" at bounding box center [717, 168] width 837 height 835
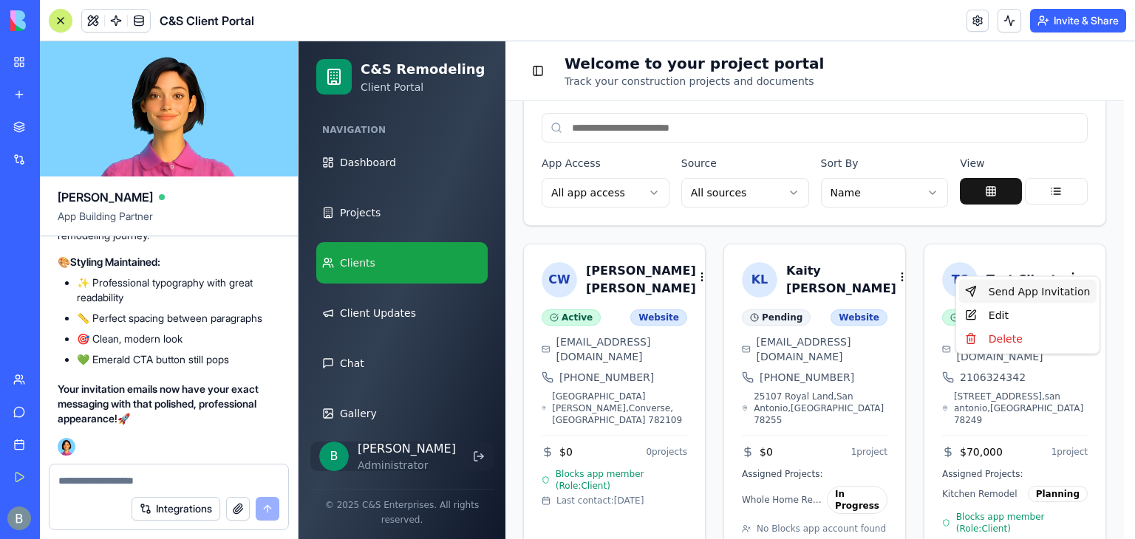
click at [1057, 299] on div "Send App Invitation" at bounding box center [1027, 292] width 137 height 24
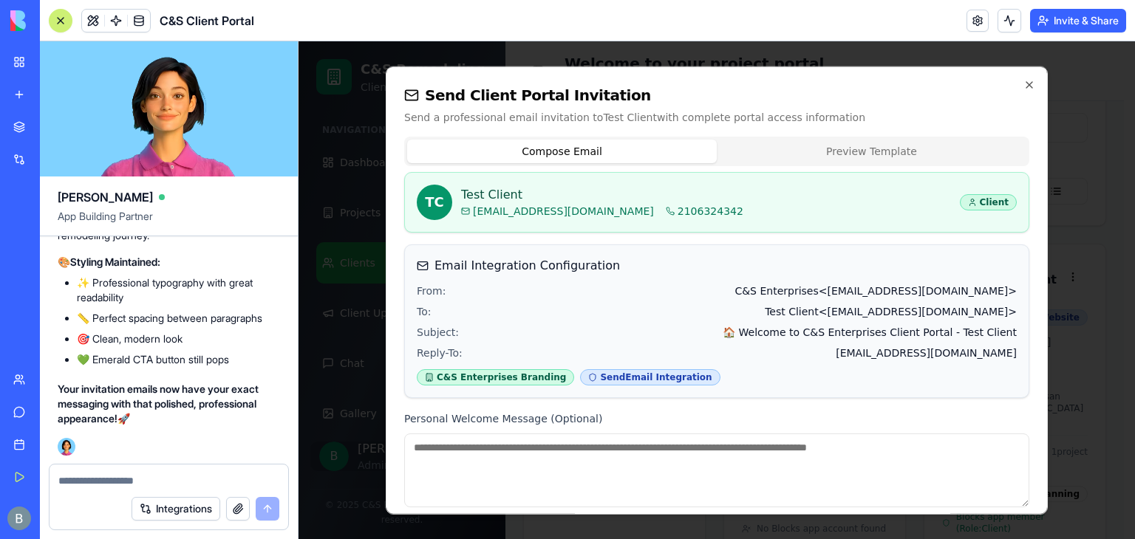
scroll to position [236, 0]
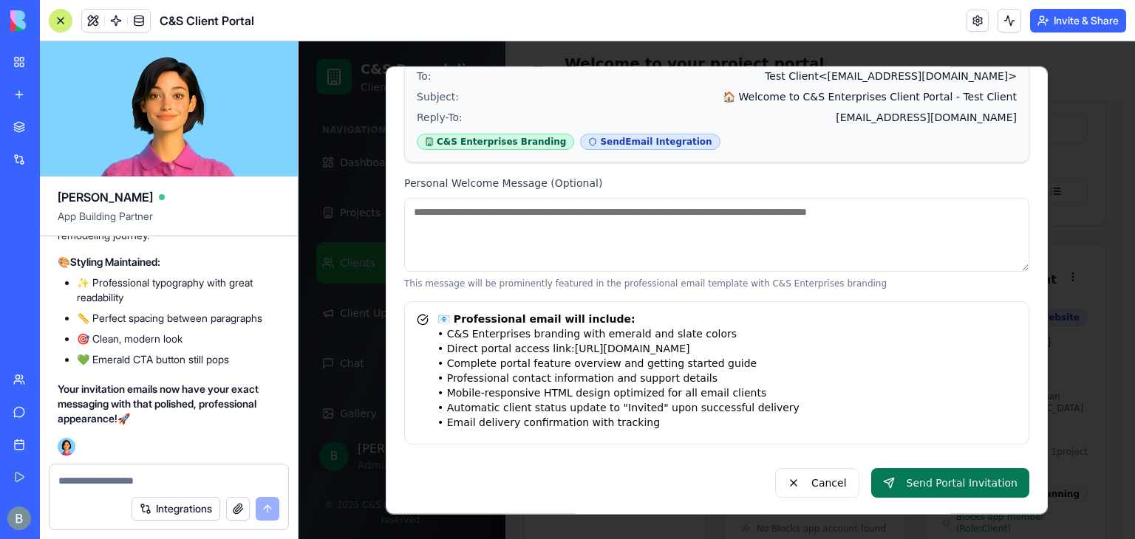
click at [913, 480] on button "Send Portal Invitation" at bounding box center [950, 484] width 158 height 30
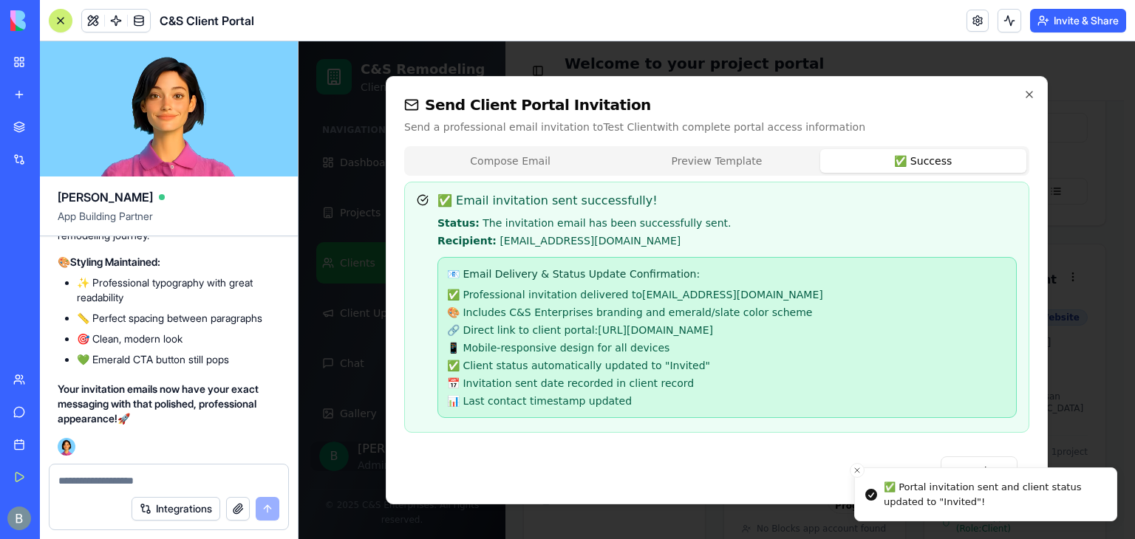
scroll to position [276, 0]
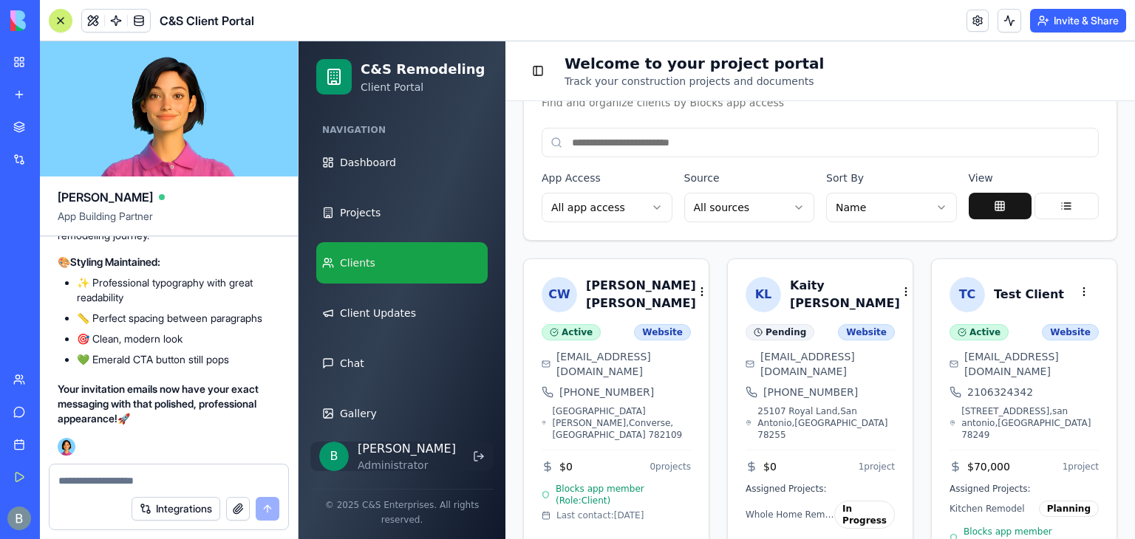
click at [198, 465] on div at bounding box center [169, 477] width 239 height 24
click at [194, 474] on textarea at bounding box center [169, 481] width 222 height 15
type textarea "**********"
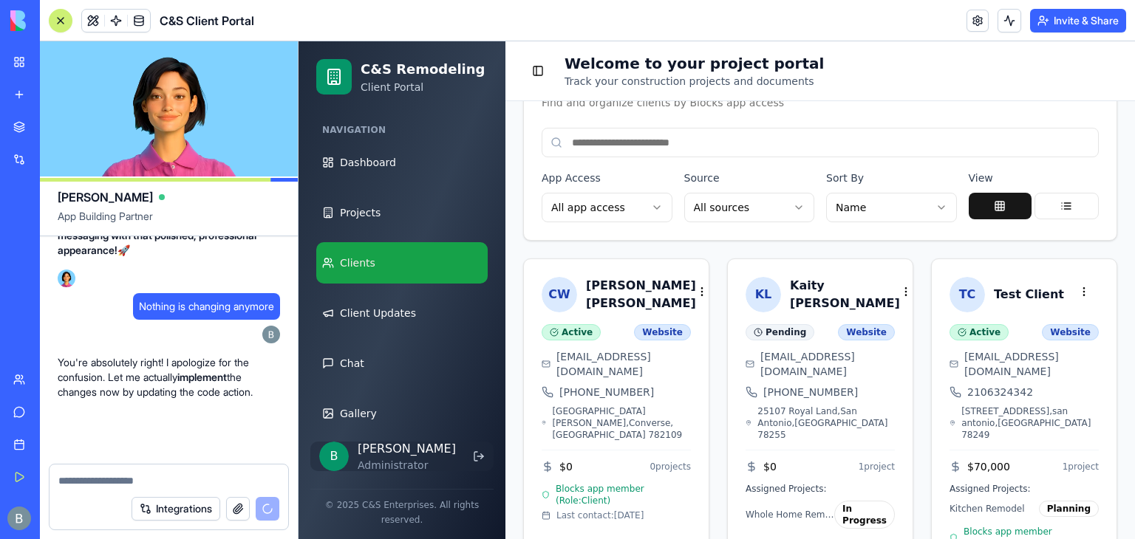
scroll to position [127403, 0]
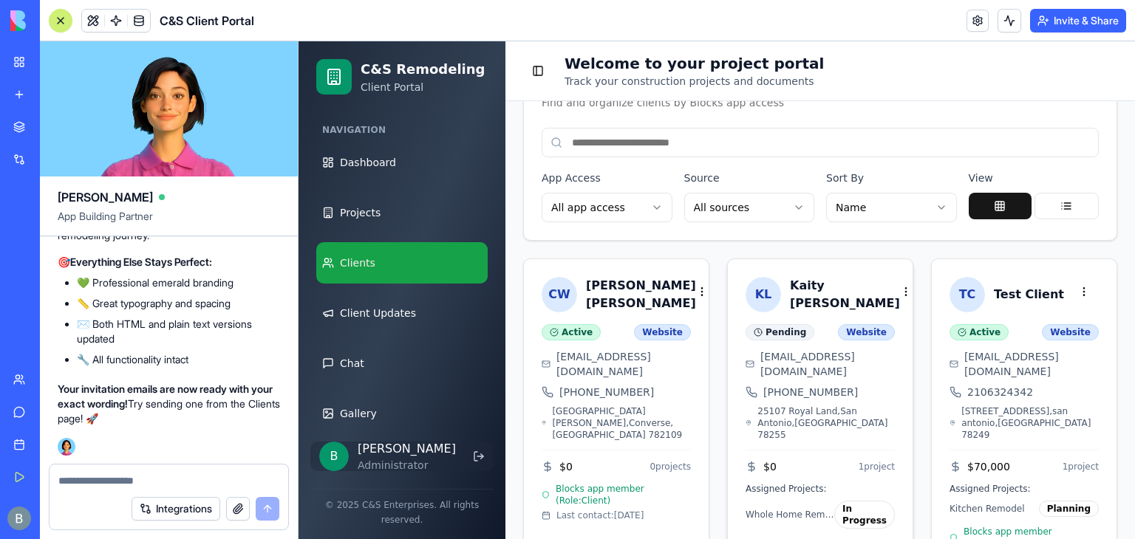
scroll to position [290, 0]
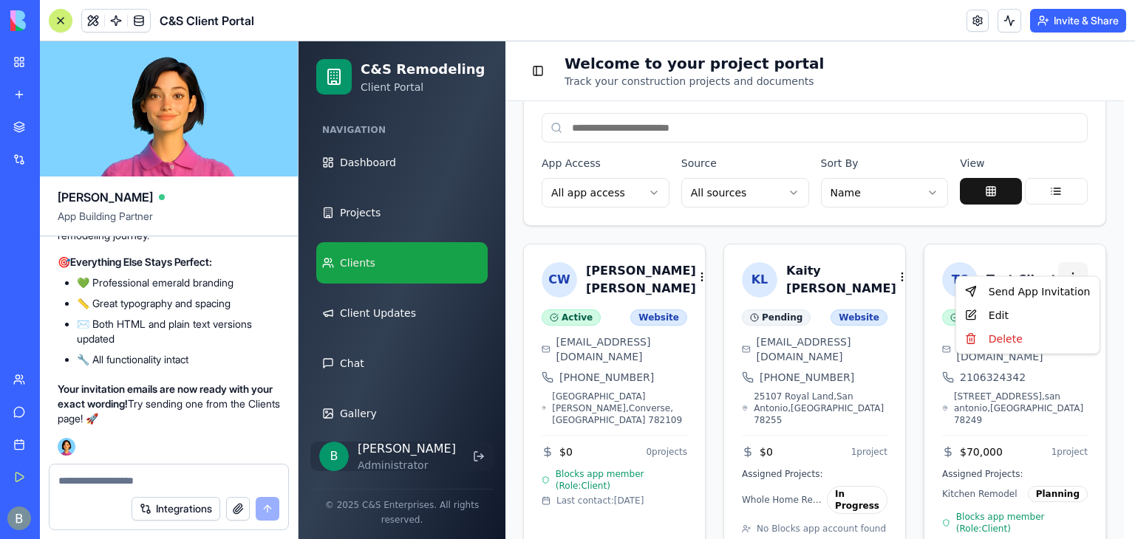
click at [1060, 252] on html "C&S Remodeling Client Portal Navigation Dashboard Projects Clients Client Updat…" at bounding box center [717, 168] width 837 height 835
click at [1038, 295] on div "Send App Invitation" at bounding box center [1027, 292] width 137 height 24
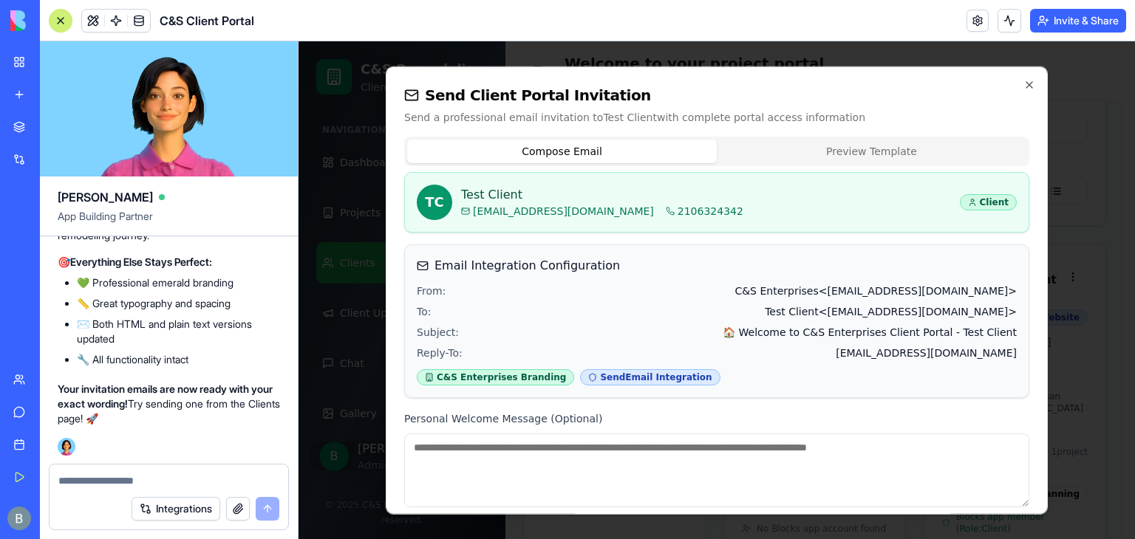
click at [890, 138] on div "Compose Email Preview Template" at bounding box center [716, 152] width 625 height 30
click at [891, 174] on div "T C Test Client [EMAIL_ADDRESS][DOMAIN_NAME] 2106324342 Client" at bounding box center [717, 202] width 624 height 59
click at [878, 146] on button "Preview Template" at bounding box center [872, 152] width 310 height 24
click at [663, 163] on button "Compose Email" at bounding box center [562, 152] width 310 height 24
click at [886, 172] on div "T C Test Client [EMAIL_ADDRESS][DOMAIN_NAME] 2106324342 Client" at bounding box center [716, 202] width 625 height 61
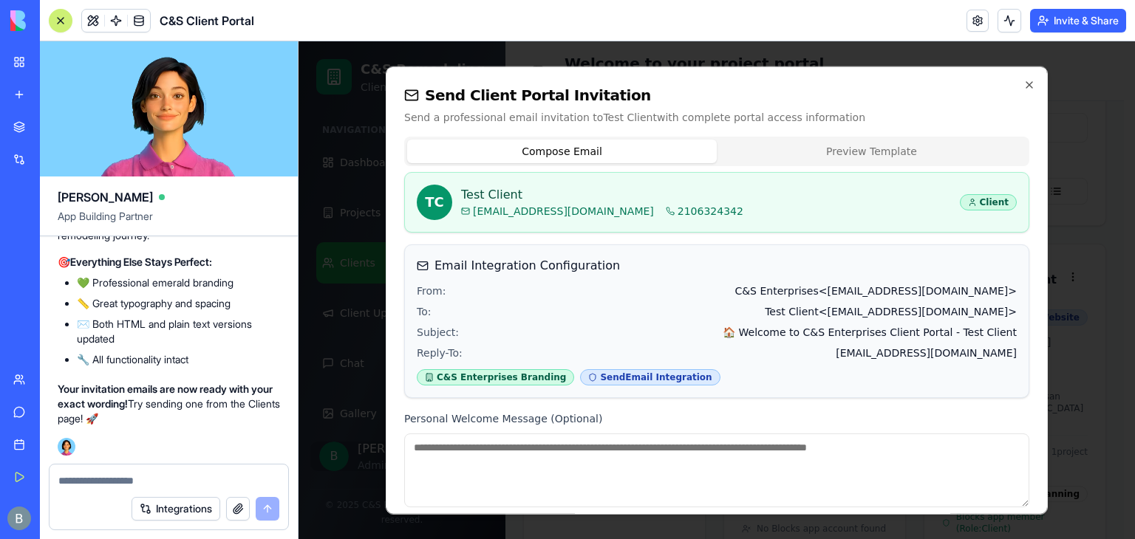
click at [873, 157] on button "Preview Template" at bounding box center [872, 152] width 310 height 24
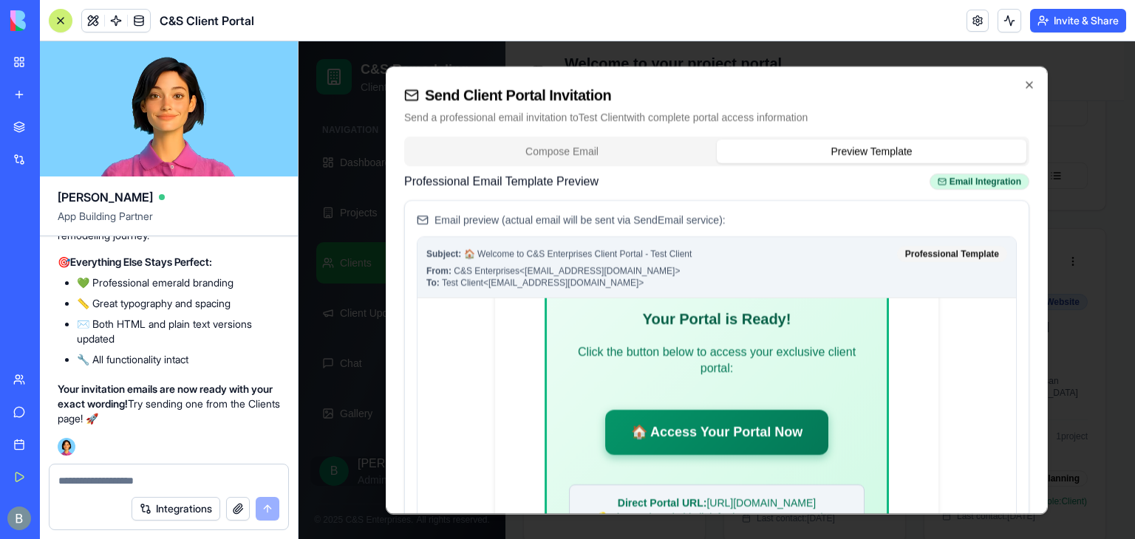
scroll to position [436, 0]
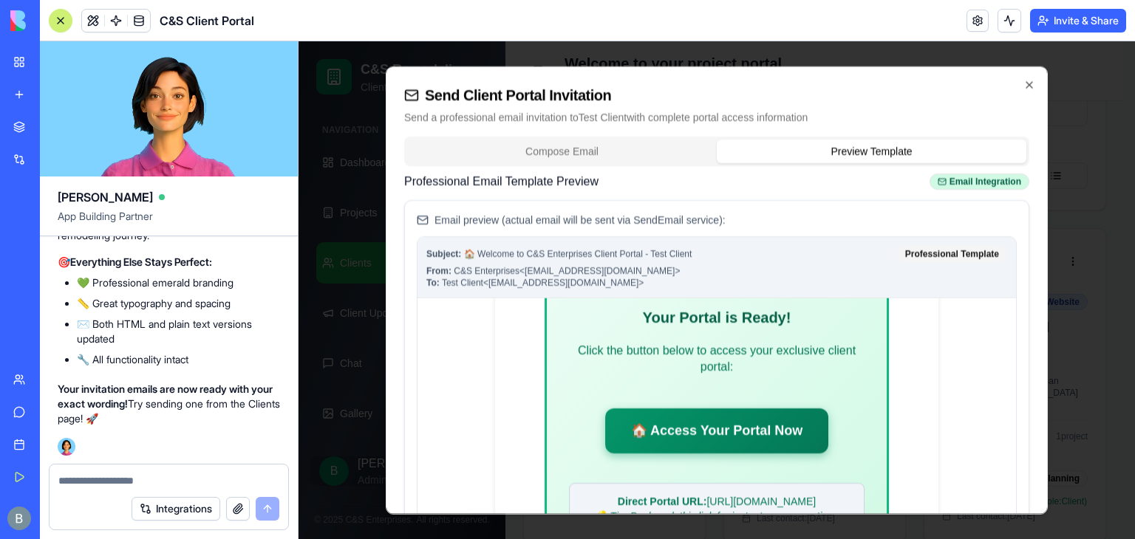
click at [742, 116] on p "Send a professional email invitation to Test Client with complete portal access…" at bounding box center [716, 117] width 625 height 15
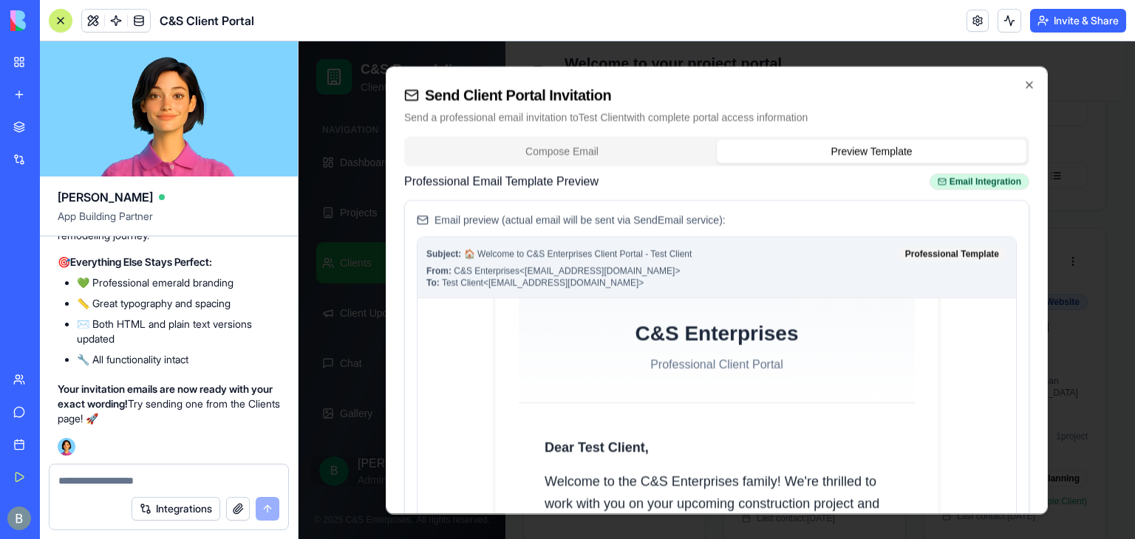
scroll to position [0, 0]
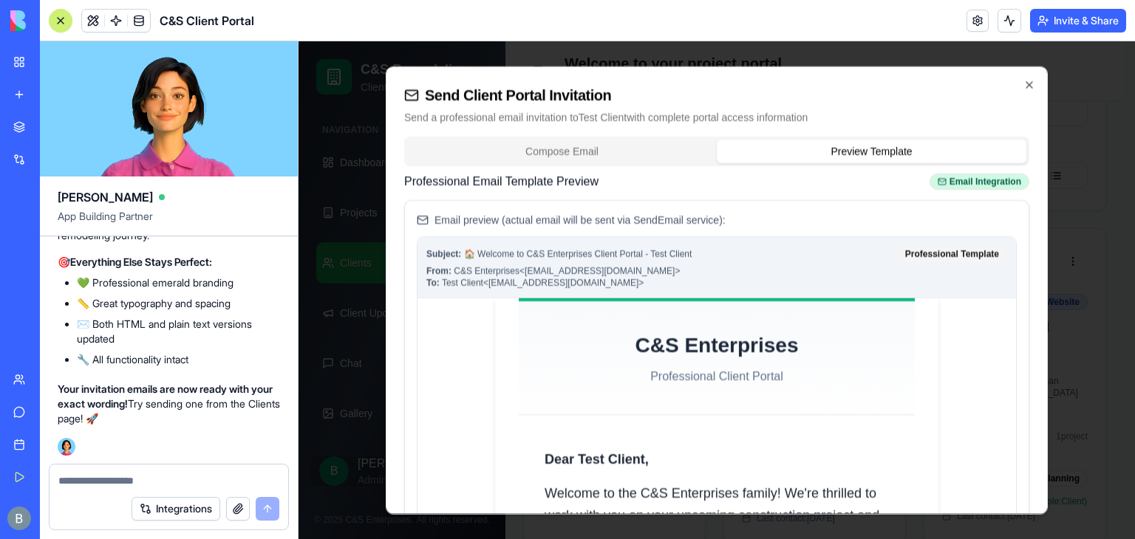
click at [85, 483] on textarea at bounding box center [168, 481] width 221 height 15
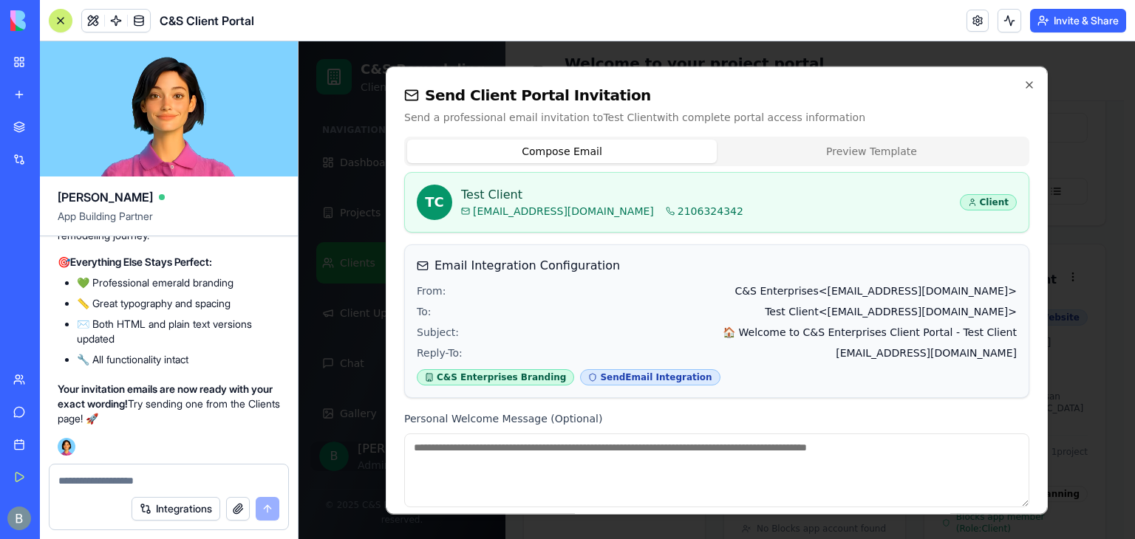
click at [633, 158] on button "Compose Email" at bounding box center [562, 152] width 310 height 24
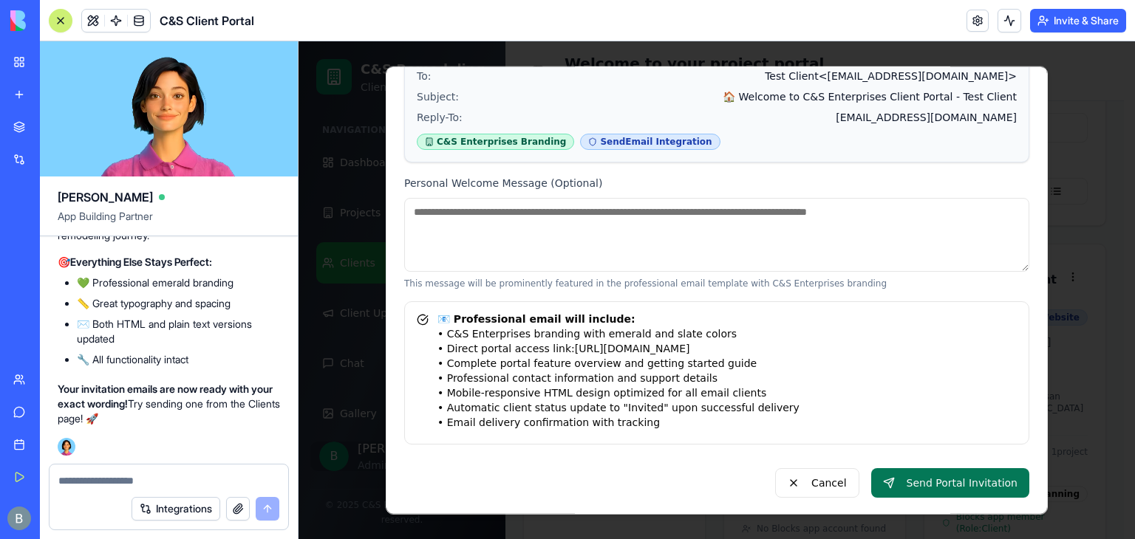
click at [936, 486] on button "Send Portal Invitation" at bounding box center [950, 484] width 158 height 30
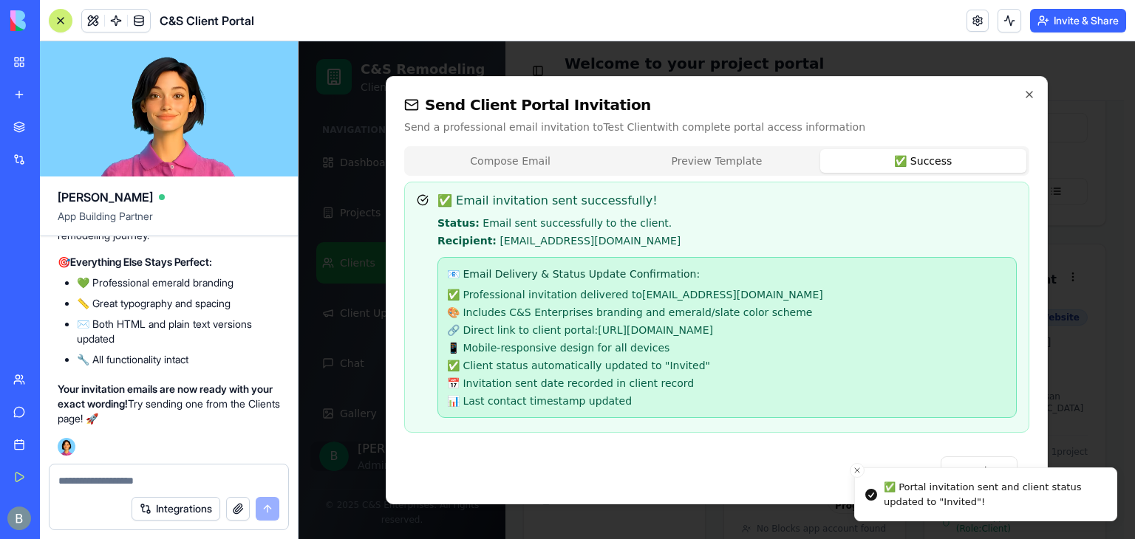
scroll to position [276, 0]
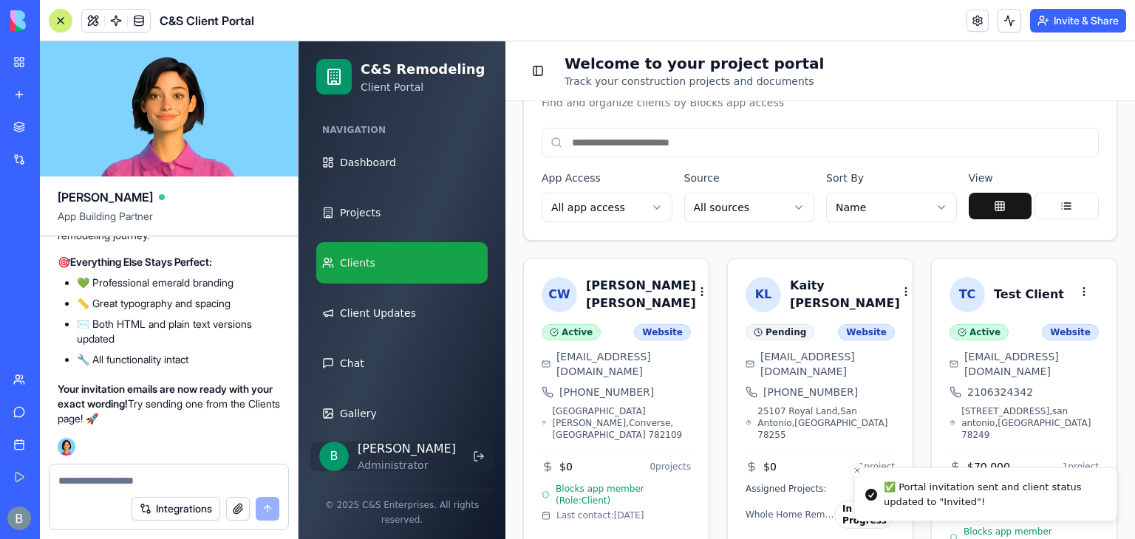
click at [188, 494] on div "Integrations" at bounding box center [169, 508] width 239 height 41
click at [174, 486] on textarea at bounding box center [168, 481] width 221 height 15
paste textarea "*"
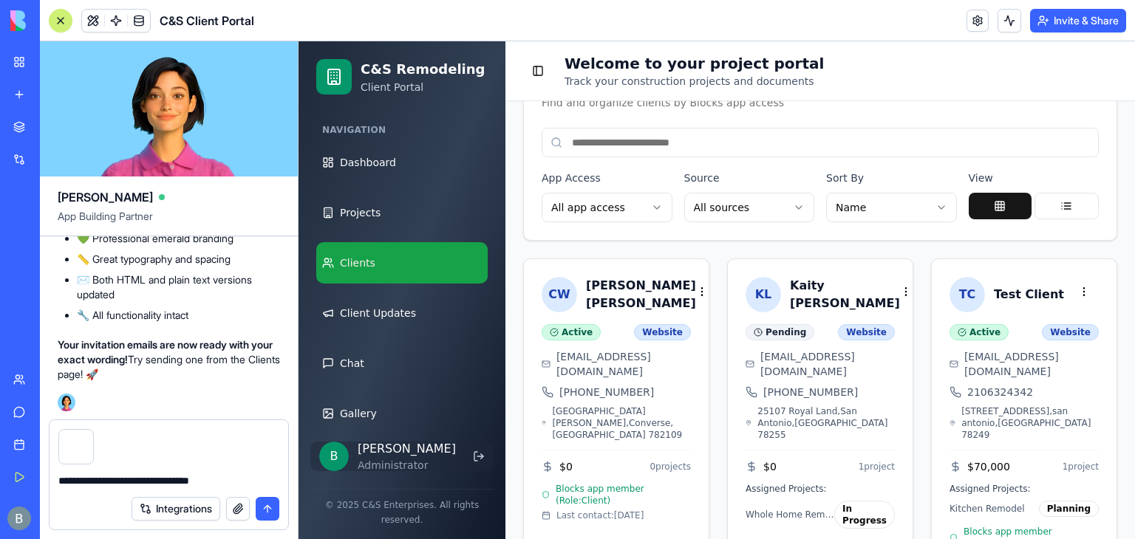
type textarea "**********"
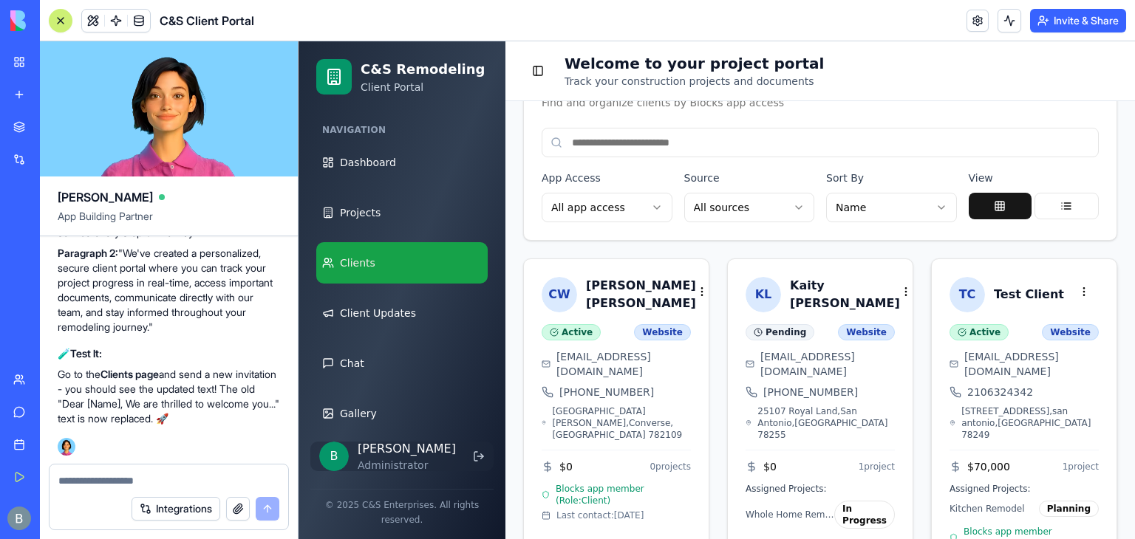
scroll to position [290, 0]
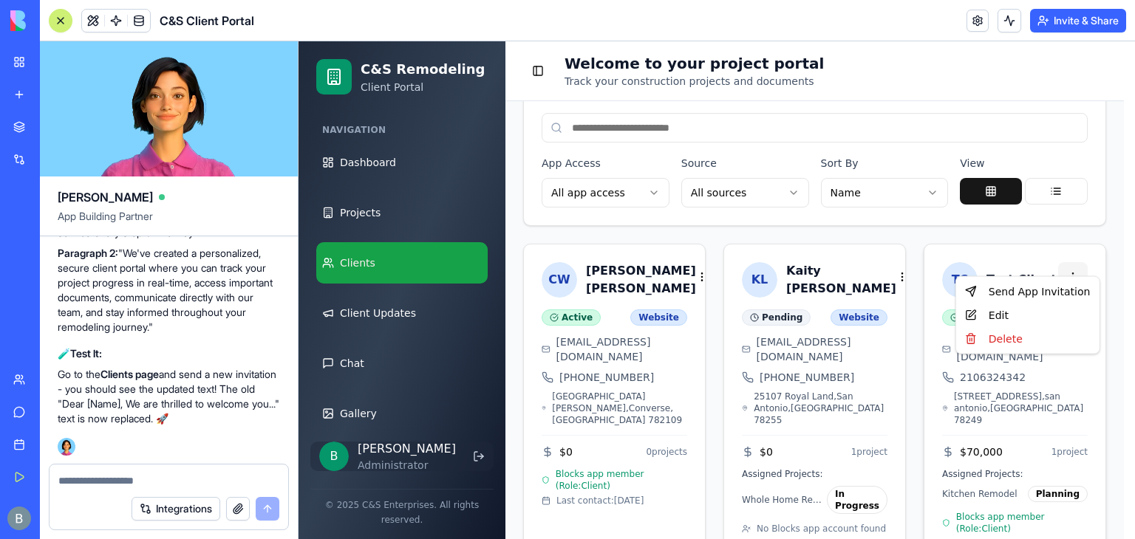
click at [1077, 260] on html "C&S Remodeling Client Portal Navigation Dashboard Projects Clients Client Updat…" at bounding box center [717, 168] width 837 height 835
click at [990, 281] on div "Send App Invitation" at bounding box center [1027, 292] width 137 height 24
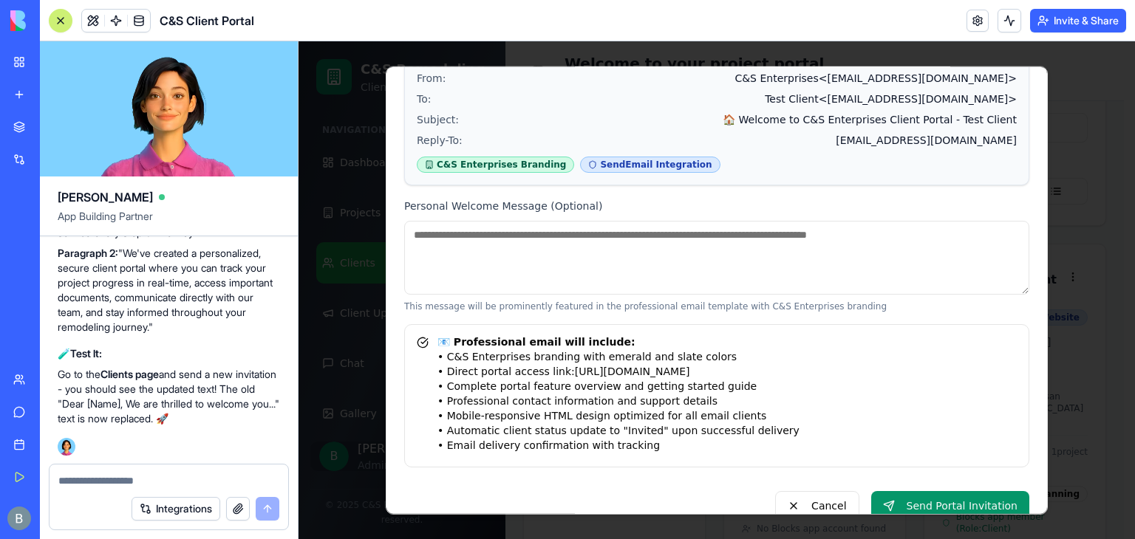
scroll to position [236, 0]
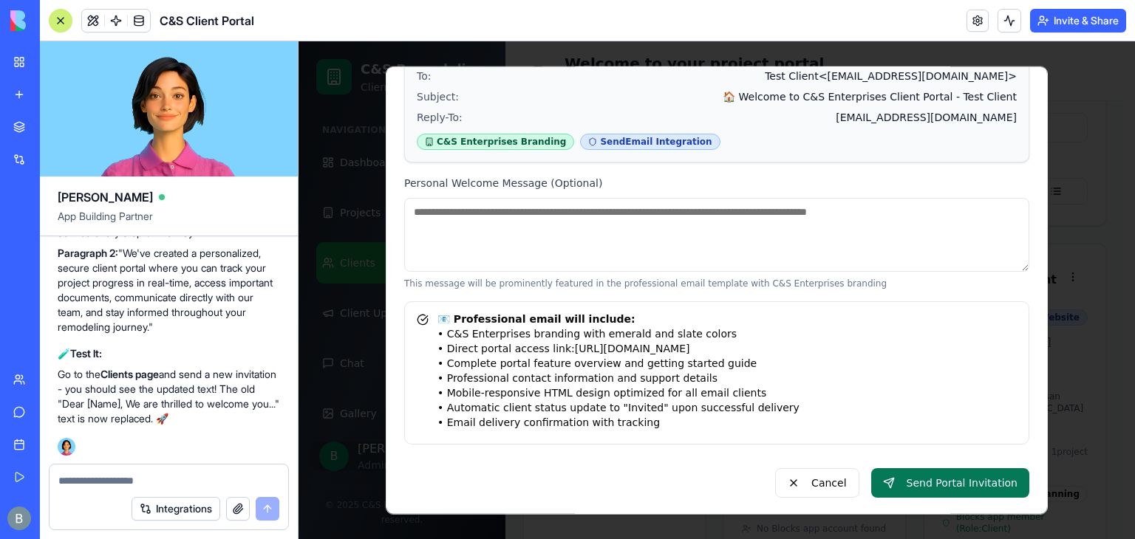
click at [973, 484] on button "Send Portal Invitation" at bounding box center [950, 484] width 158 height 30
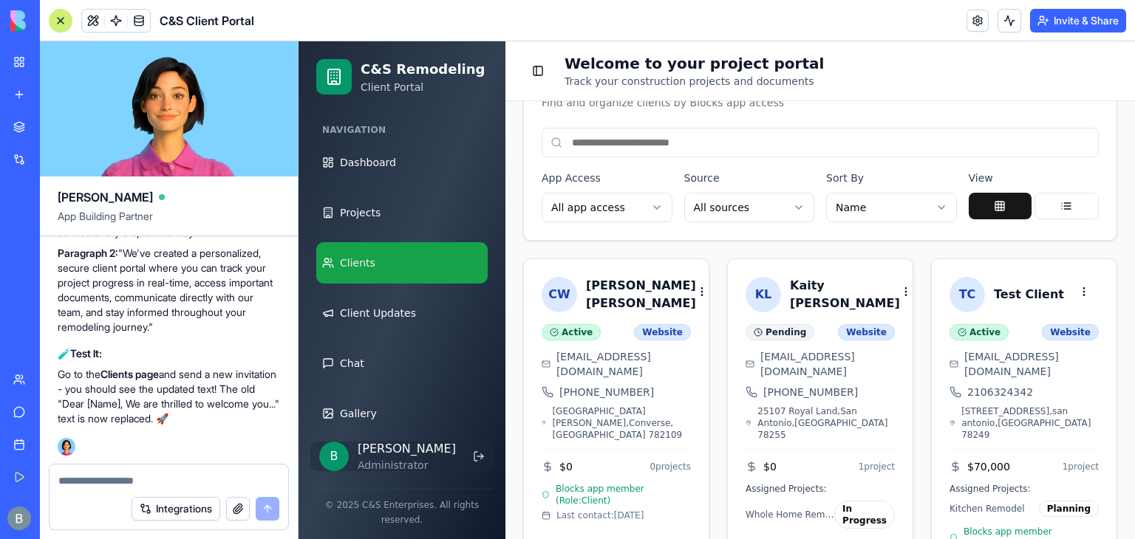
scroll to position [128541, 0]
click at [1054, 193] on button at bounding box center [1067, 206] width 64 height 27
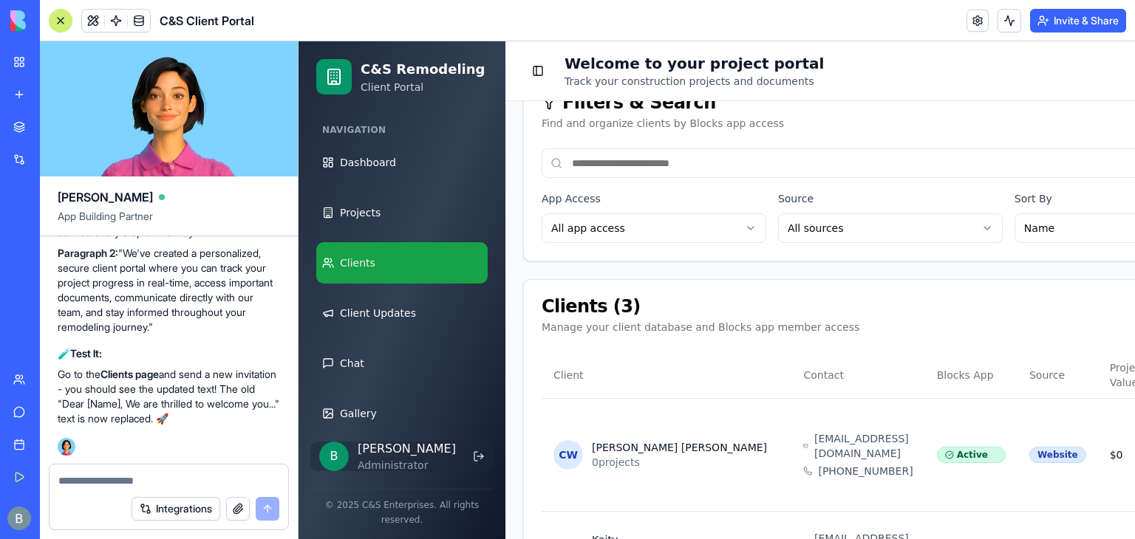
scroll to position [222, 266]
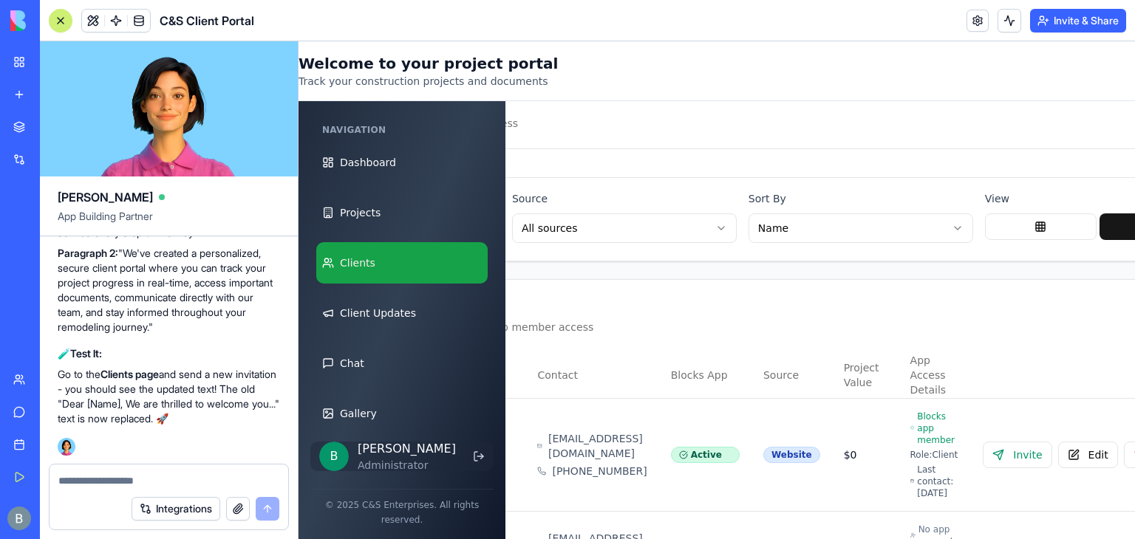
click at [985, 211] on div "View" at bounding box center [1097, 216] width 225 height 53
click at [985, 224] on button at bounding box center [1041, 227] width 112 height 27
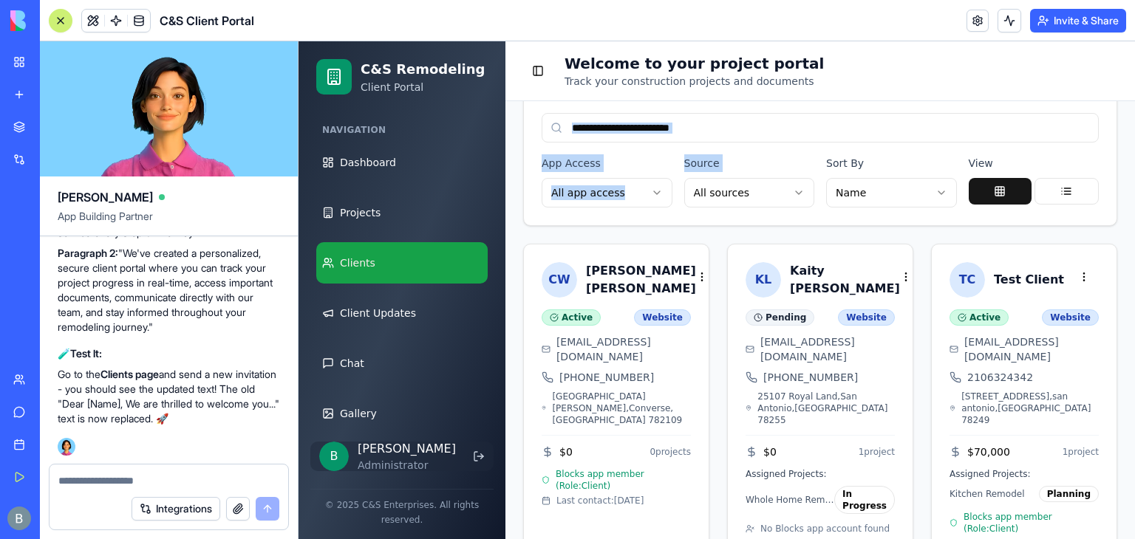
scroll to position [153, 0]
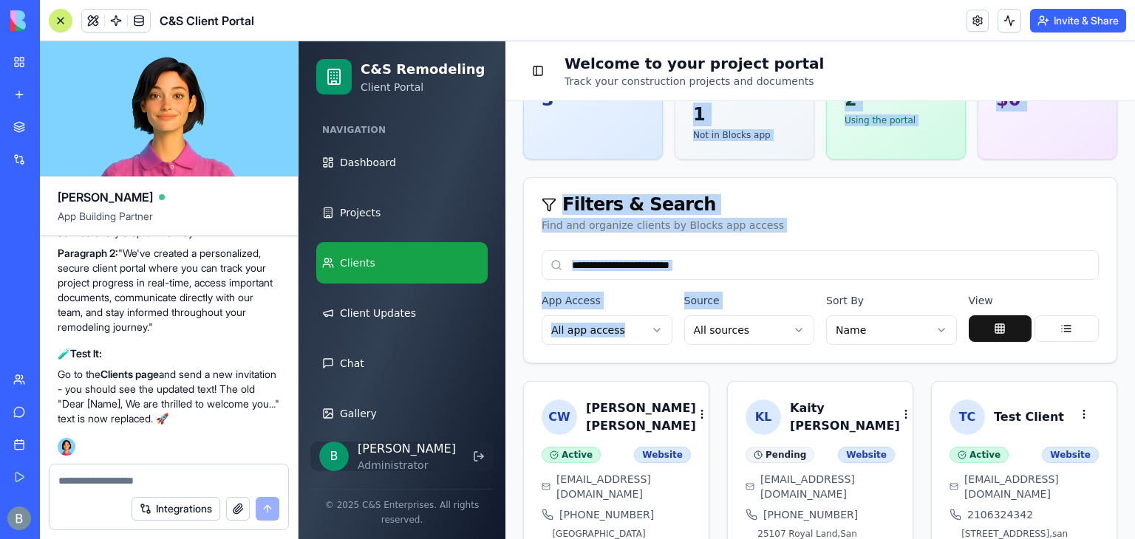
drag, startPoint x: 690, startPoint y: 206, endPoint x: 671, endPoint y: 38, distance: 168.9
click at [671, 38] on html "C&S Remodeling Client Portal Navigation Dashboard Projects Clients Client Updat…" at bounding box center [717, 305] width 837 height 835
